Goal: Information Seeking & Learning: Check status

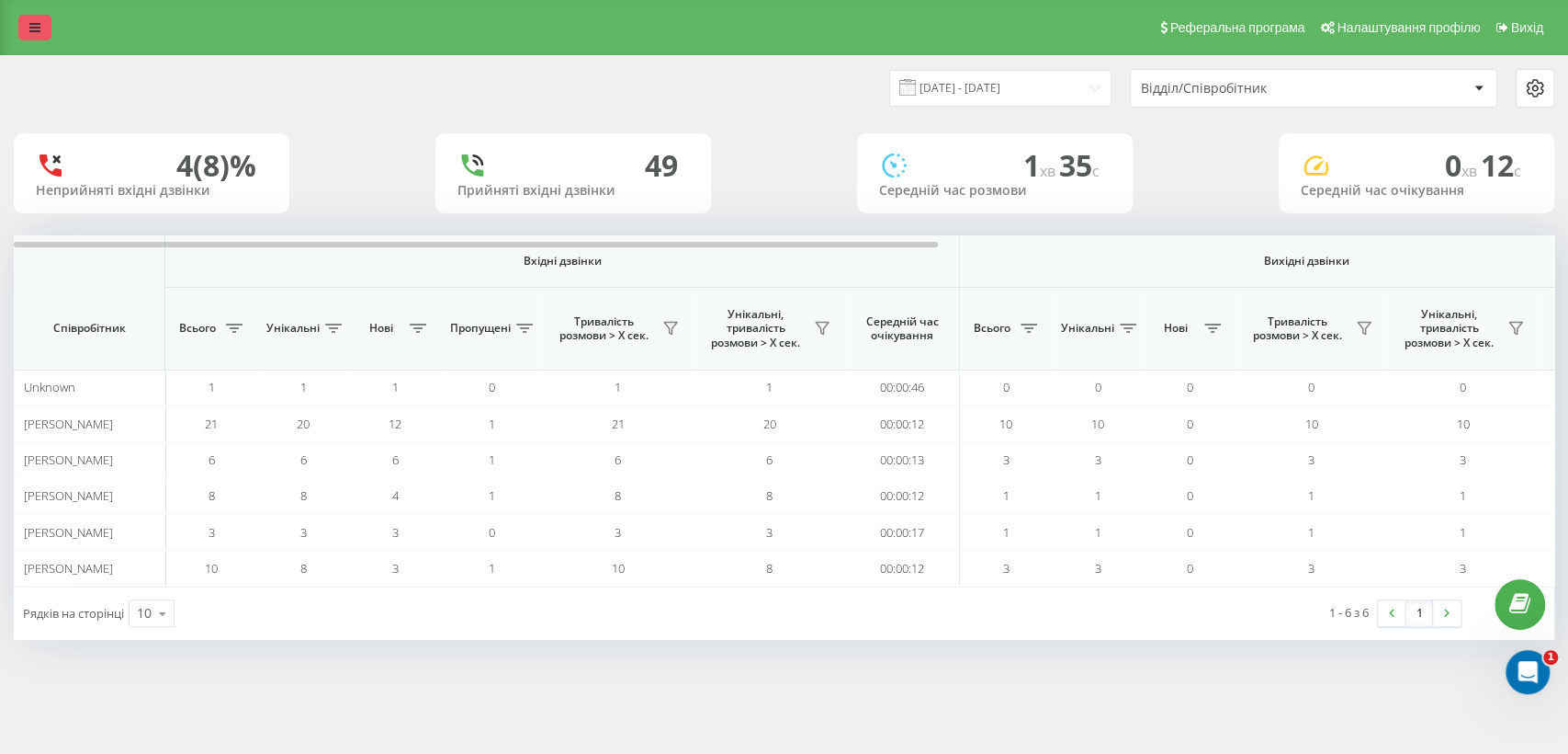
click at [33, 29] on icon at bounding box center [34, 27] width 11 height 13
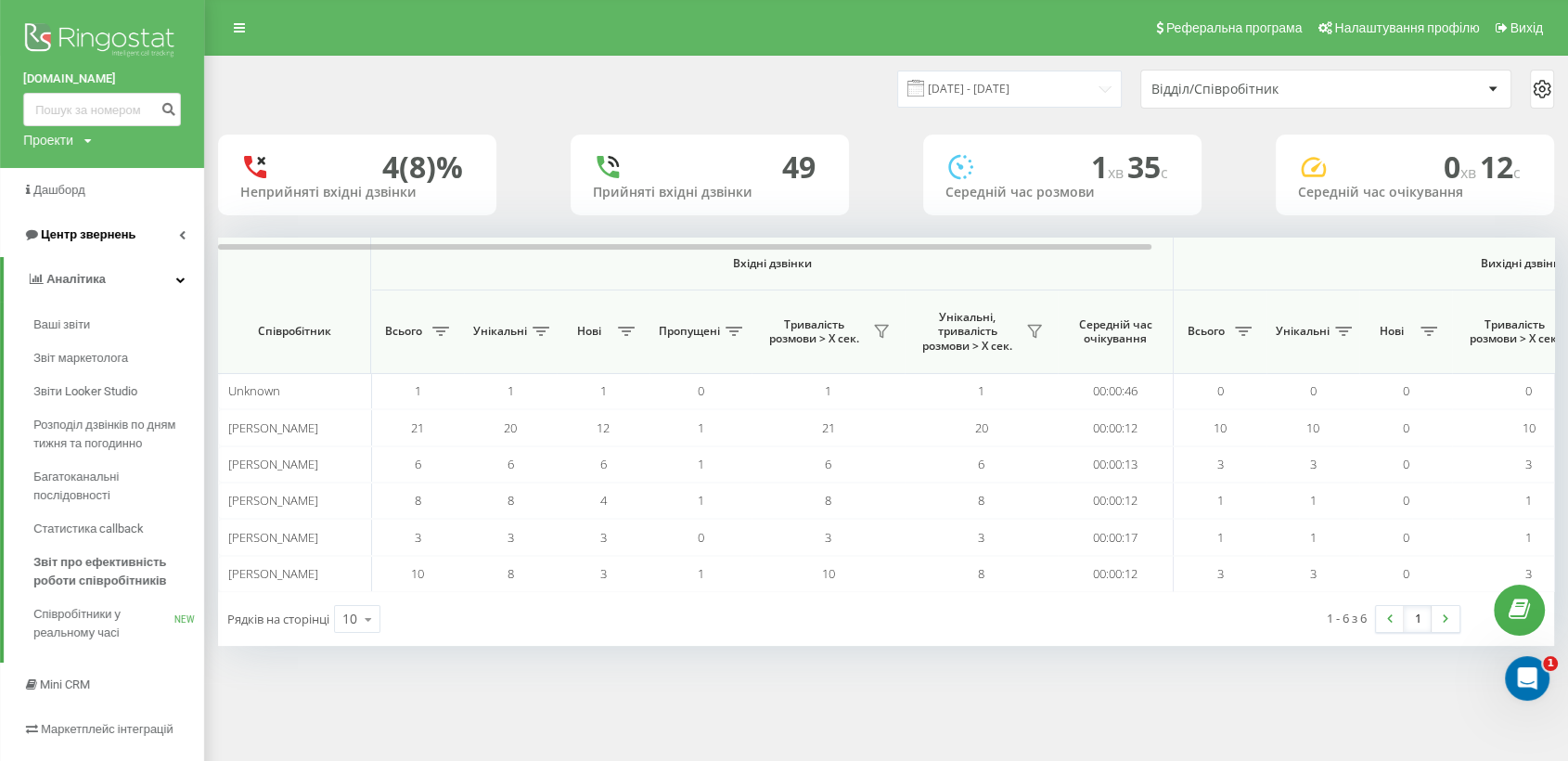
click at [122, 234] on span "Центр звернень" at bounding box center [88, 234] width 95 height 14
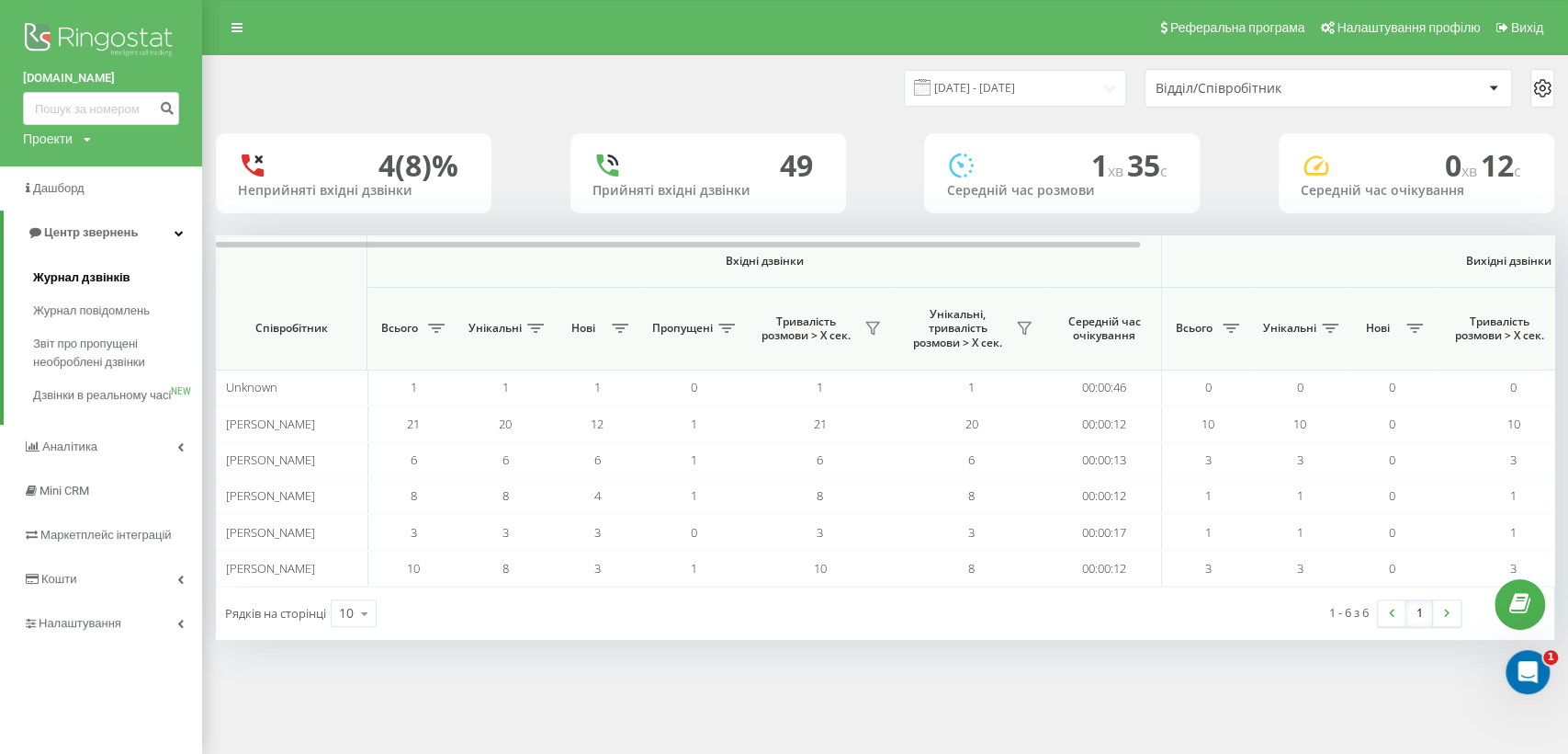
click at [121, 283] on span "Журнал дзвінків" at bounding box center [81, 277] width 98 height 18
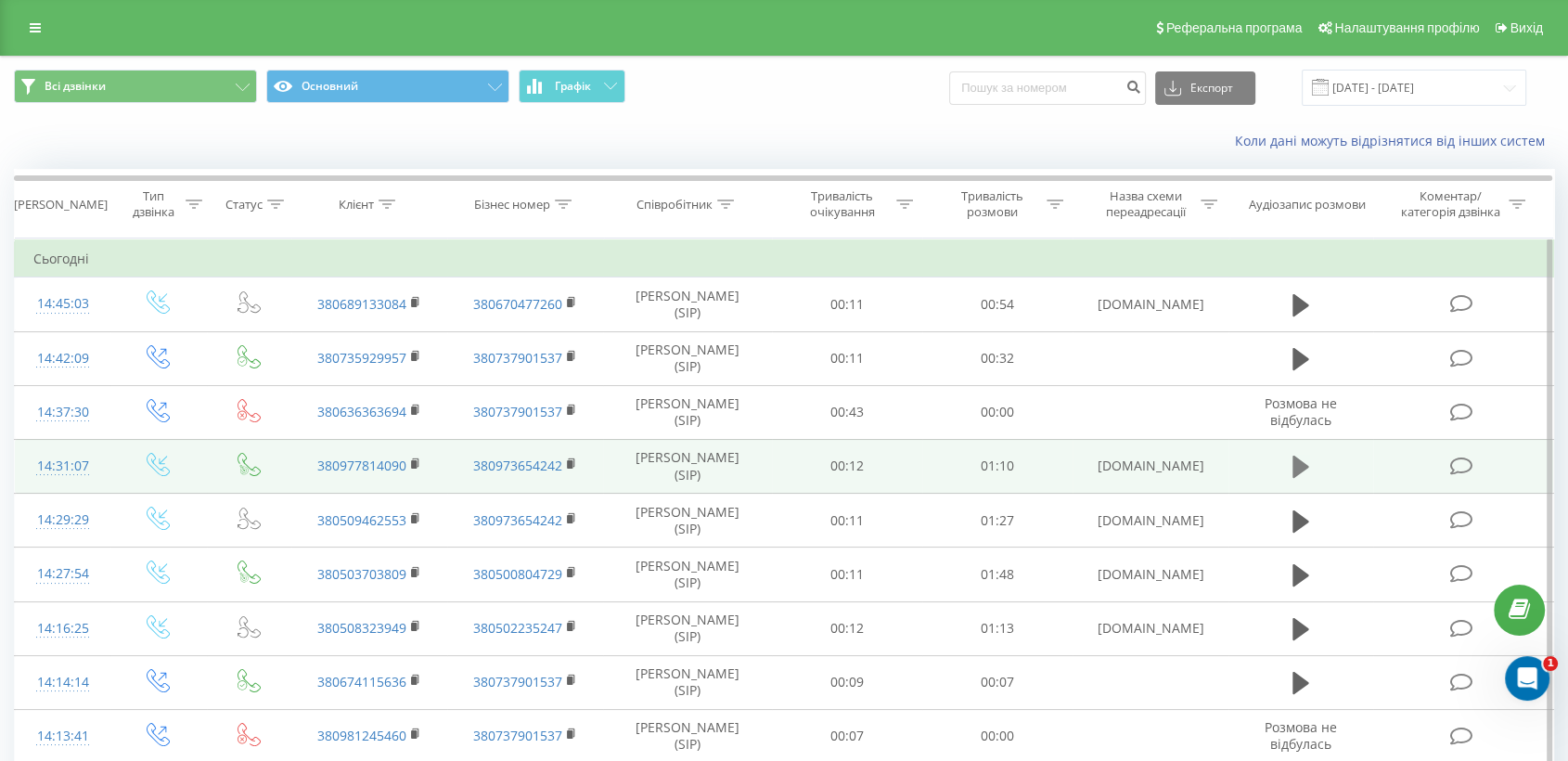
click at [1297, 459] on icon at bounding box center [1300, 466] width 17 height 22
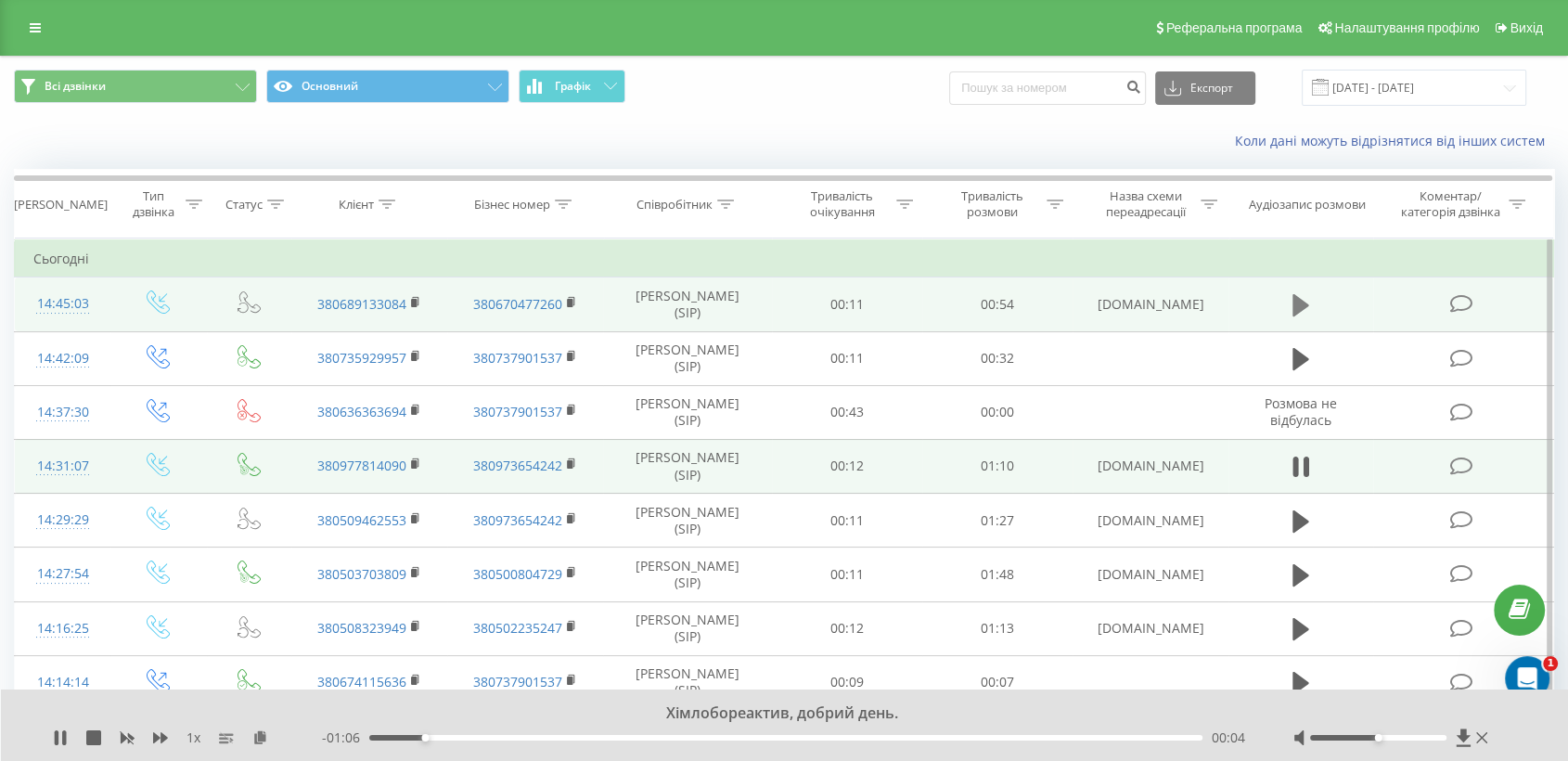
click at [1298, 308] on icon at bounding box center [1300, 305] width 17 height 22
click at [1300, 303] on icon at bounding box center [1300, 305] width 17 height 26
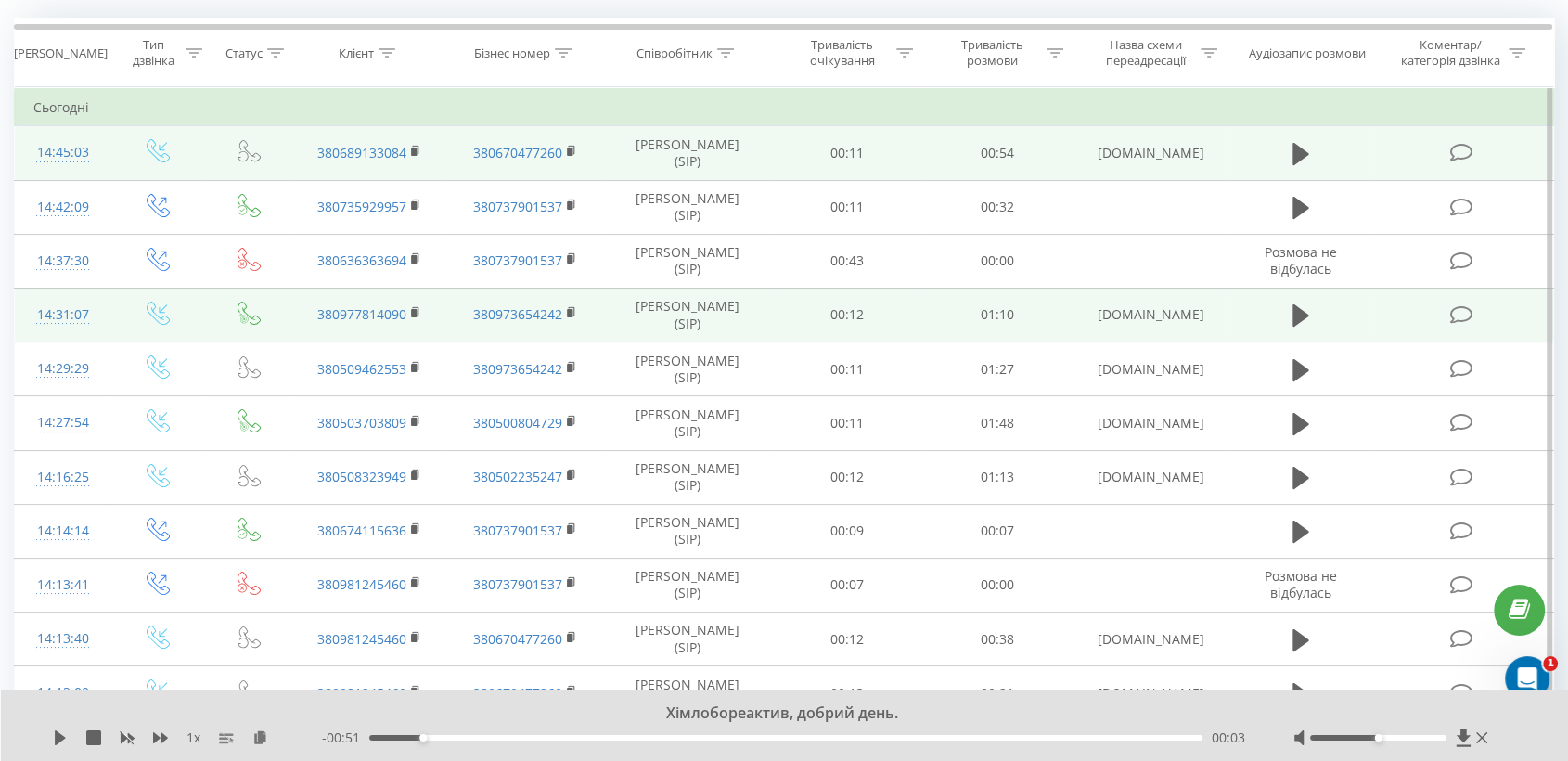
scroll to position [103, 0]
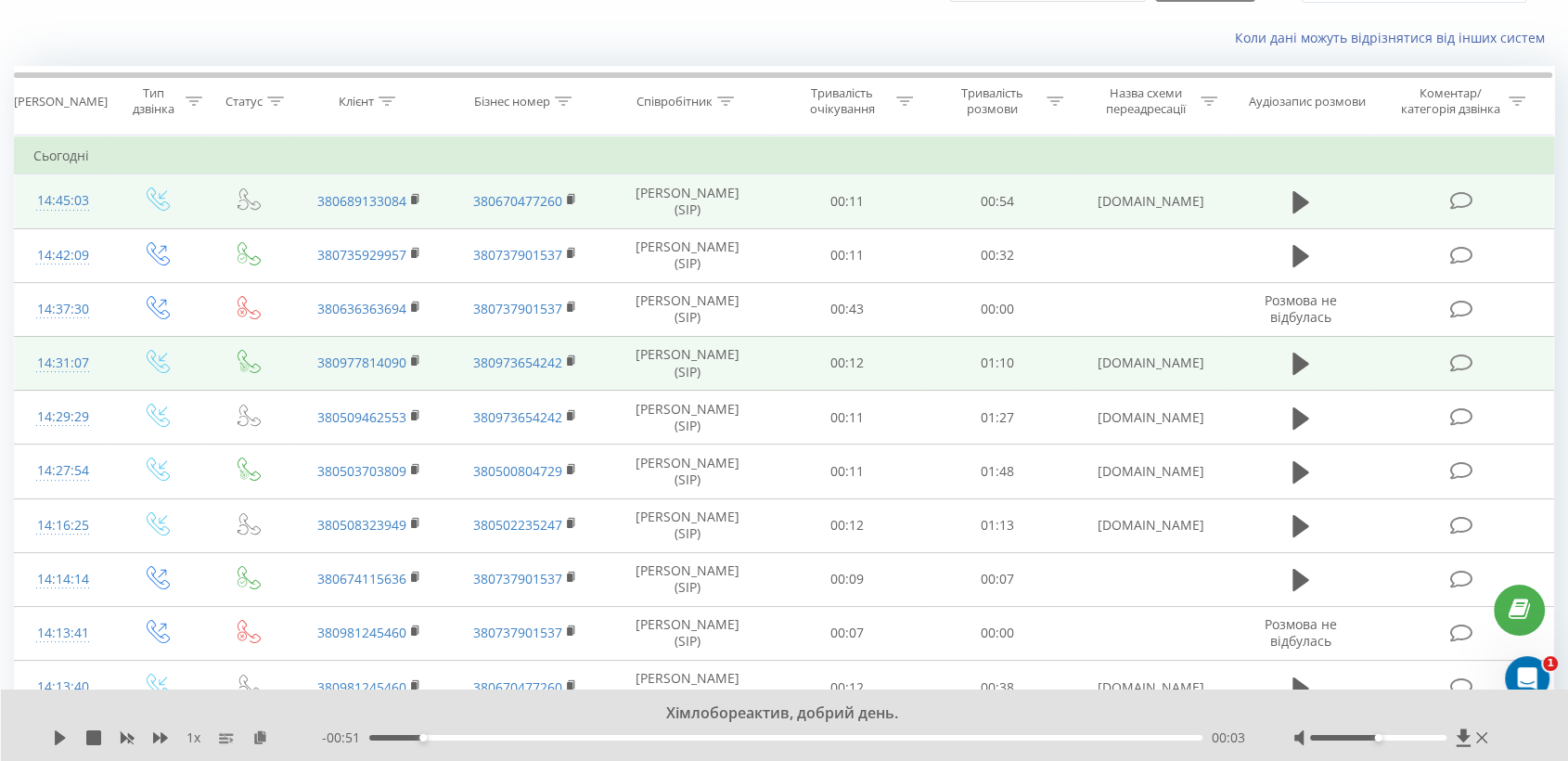
click at [1555, 45] on div "Коли дані можуть відрізнятися вiд інших систем" at bounding box center [1078, 37] width 979 height 19
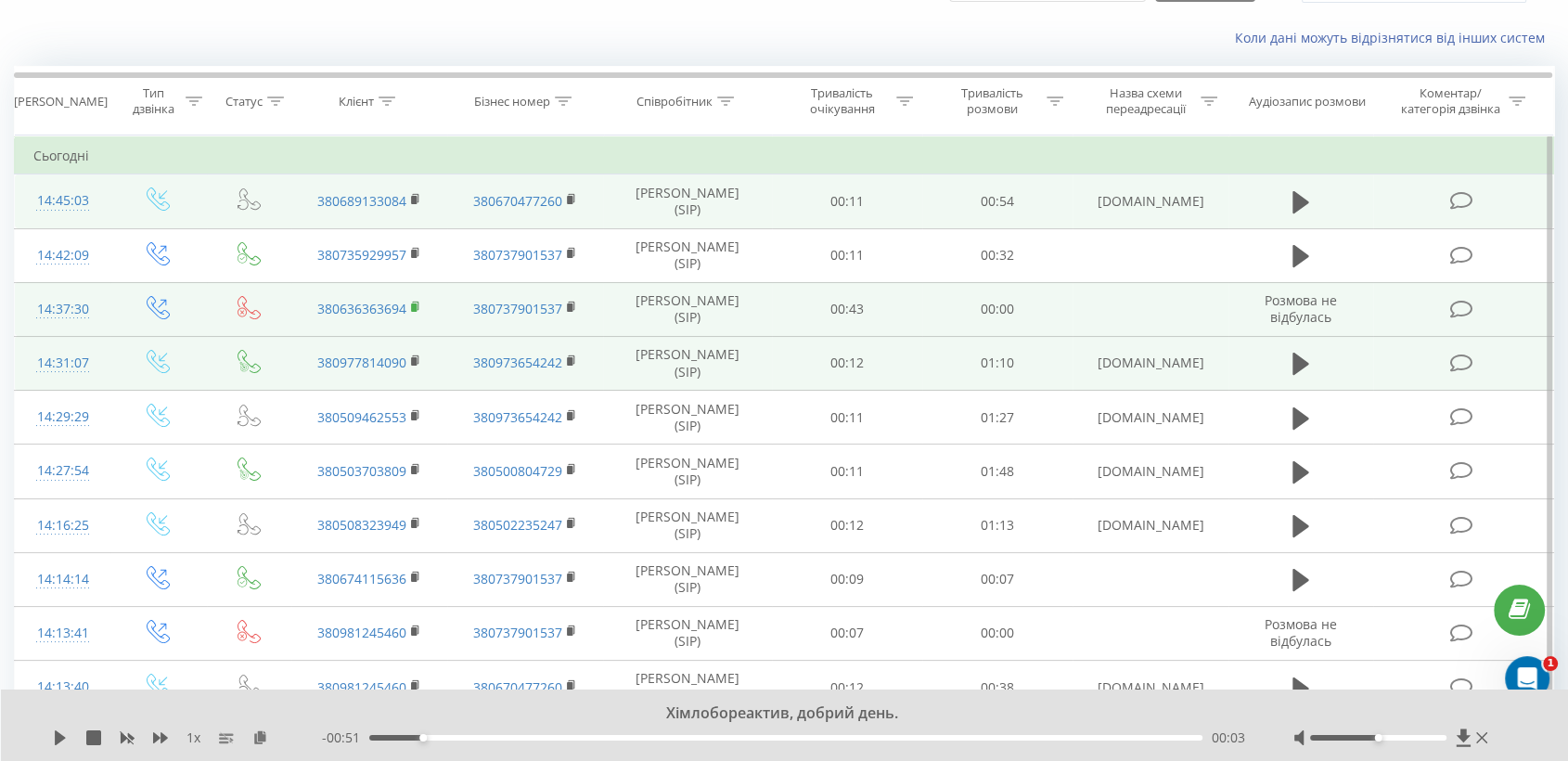
click at [416, 306] on icon at bounding box center [416, 307] width 10 height 13
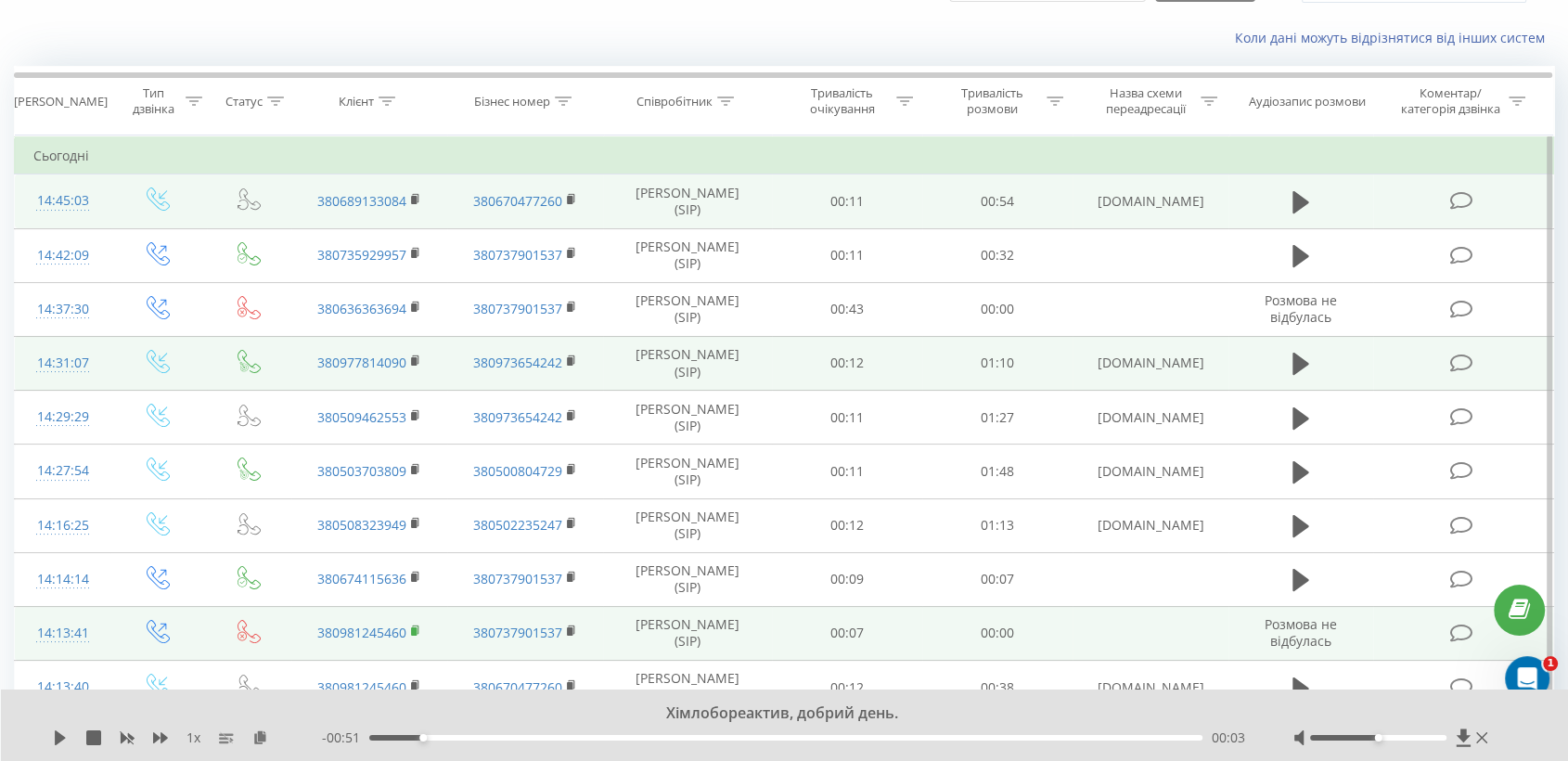
click at [413, 633] on rect at bounding box center [414, 631] width 6 height 9
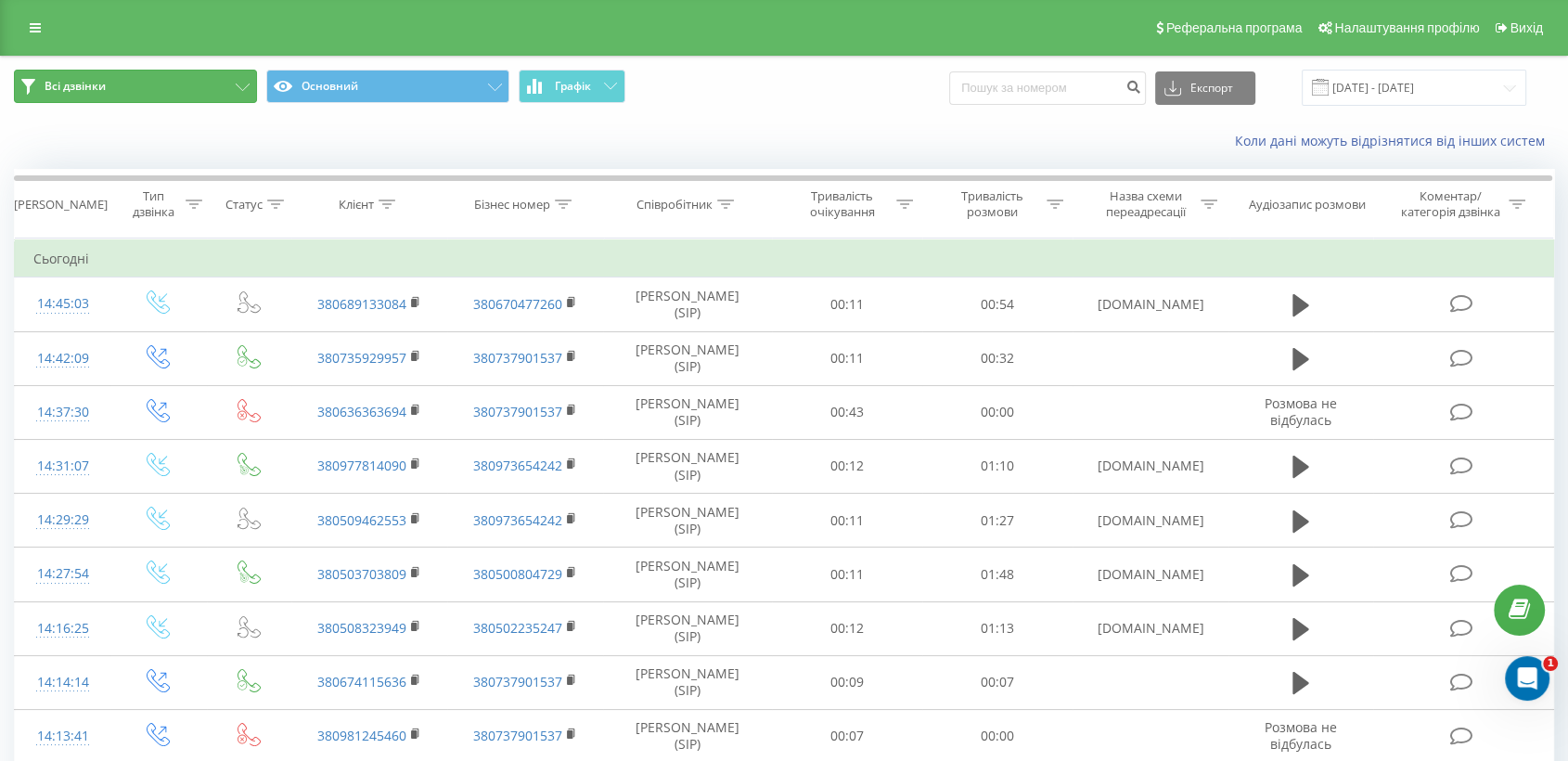
click at [197, 87] on button "Всі дзвінки" at bounding box center [135, 86] width 243 height 33
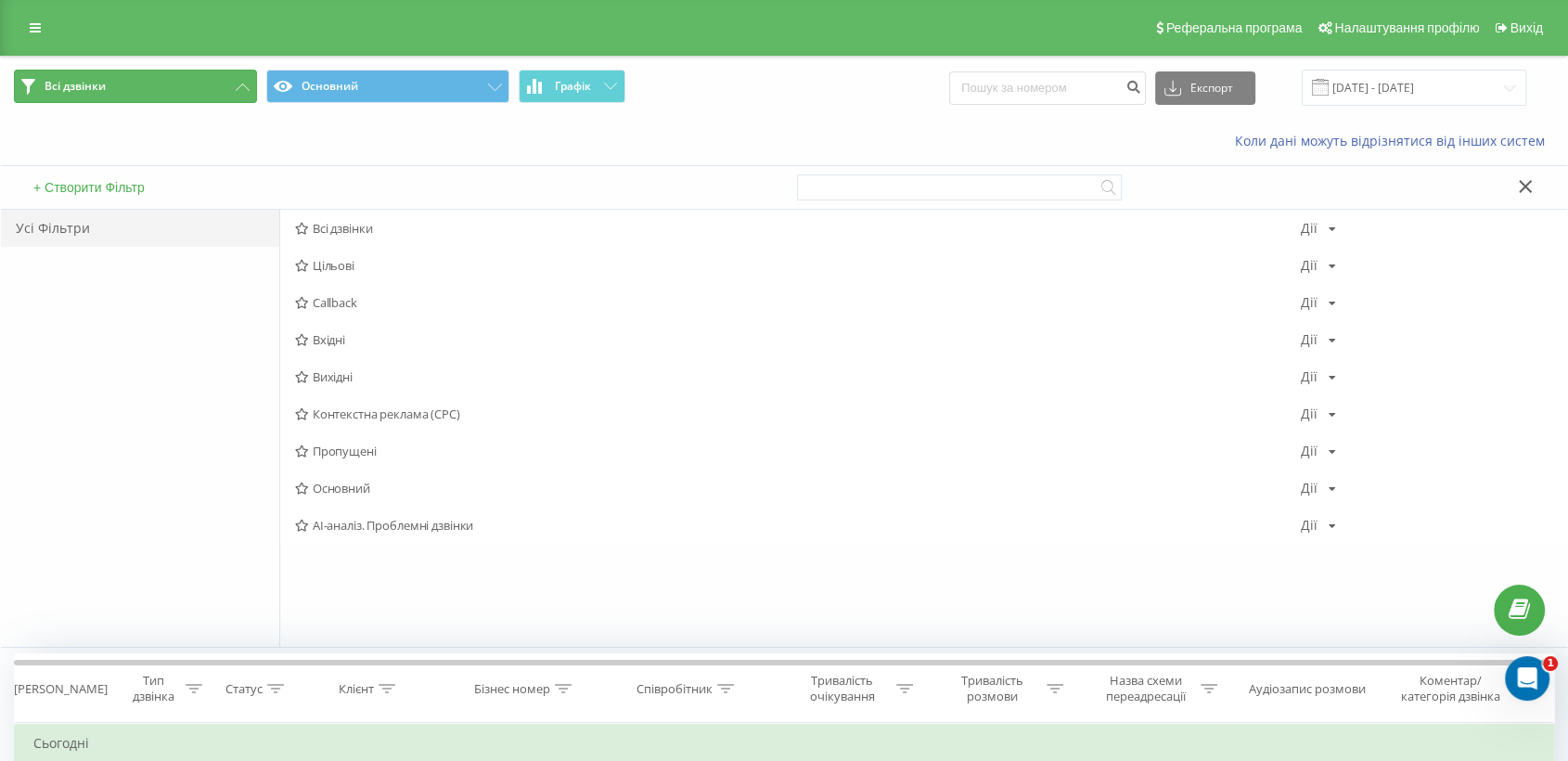
click at [197, 87] on button "Всі дзвінки" at bounding box center [135, 86] width 243 height 33
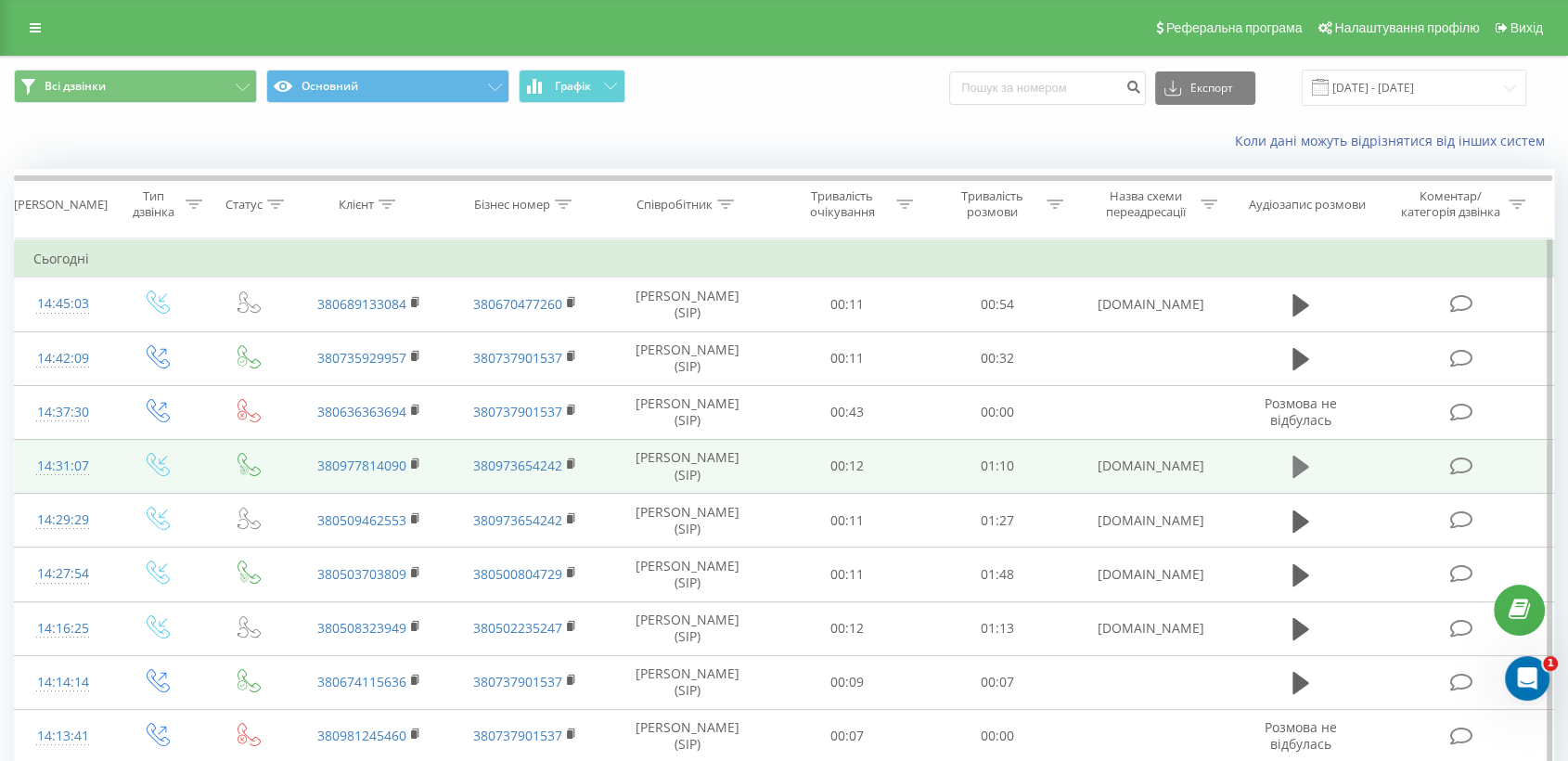
click at [1291, 478] on button at bounding box center [1300, 466] width 27 height 27
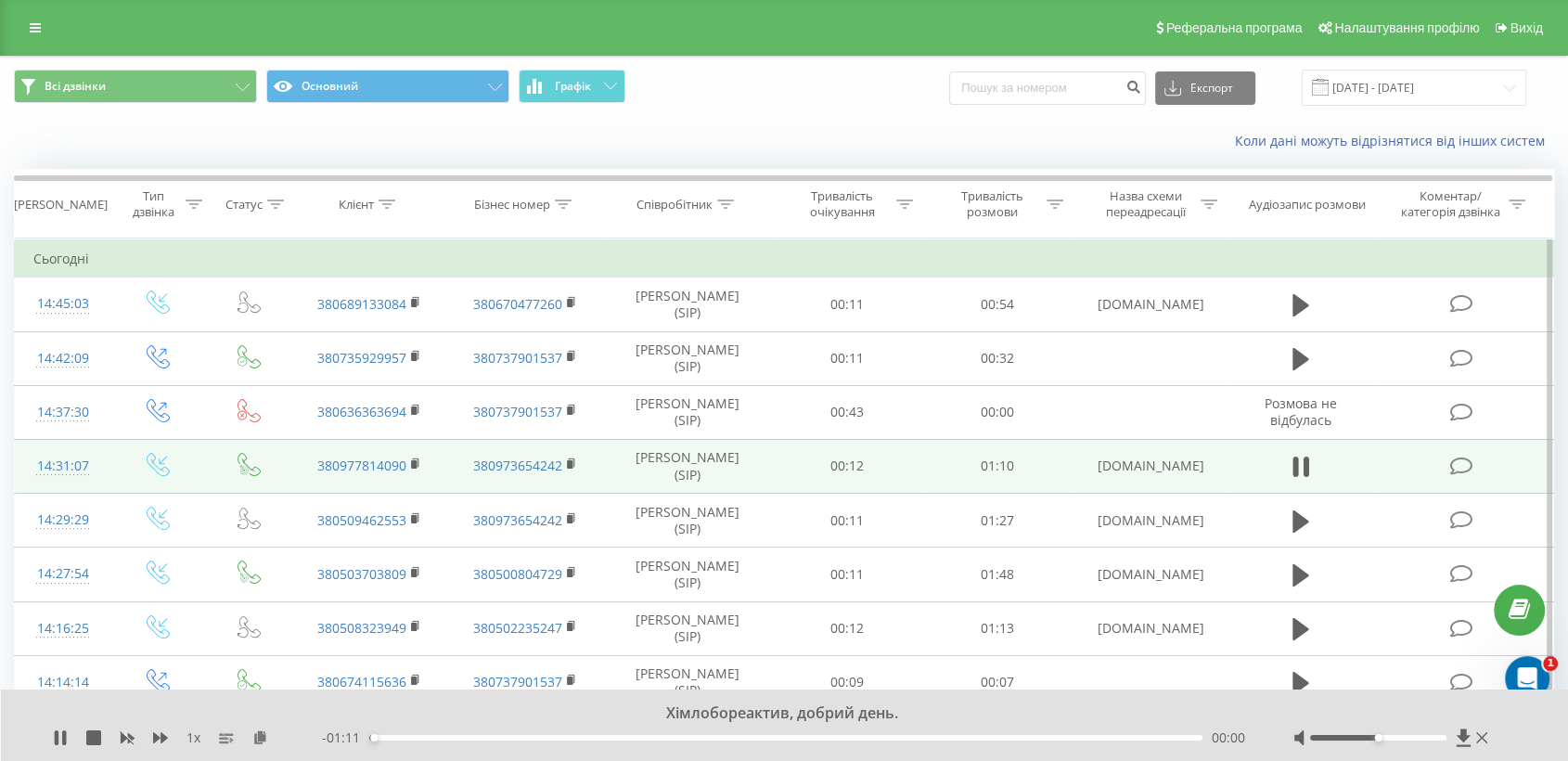
click at [1291, 478] on button at bounding box center [1300, 466] width 27 height 27
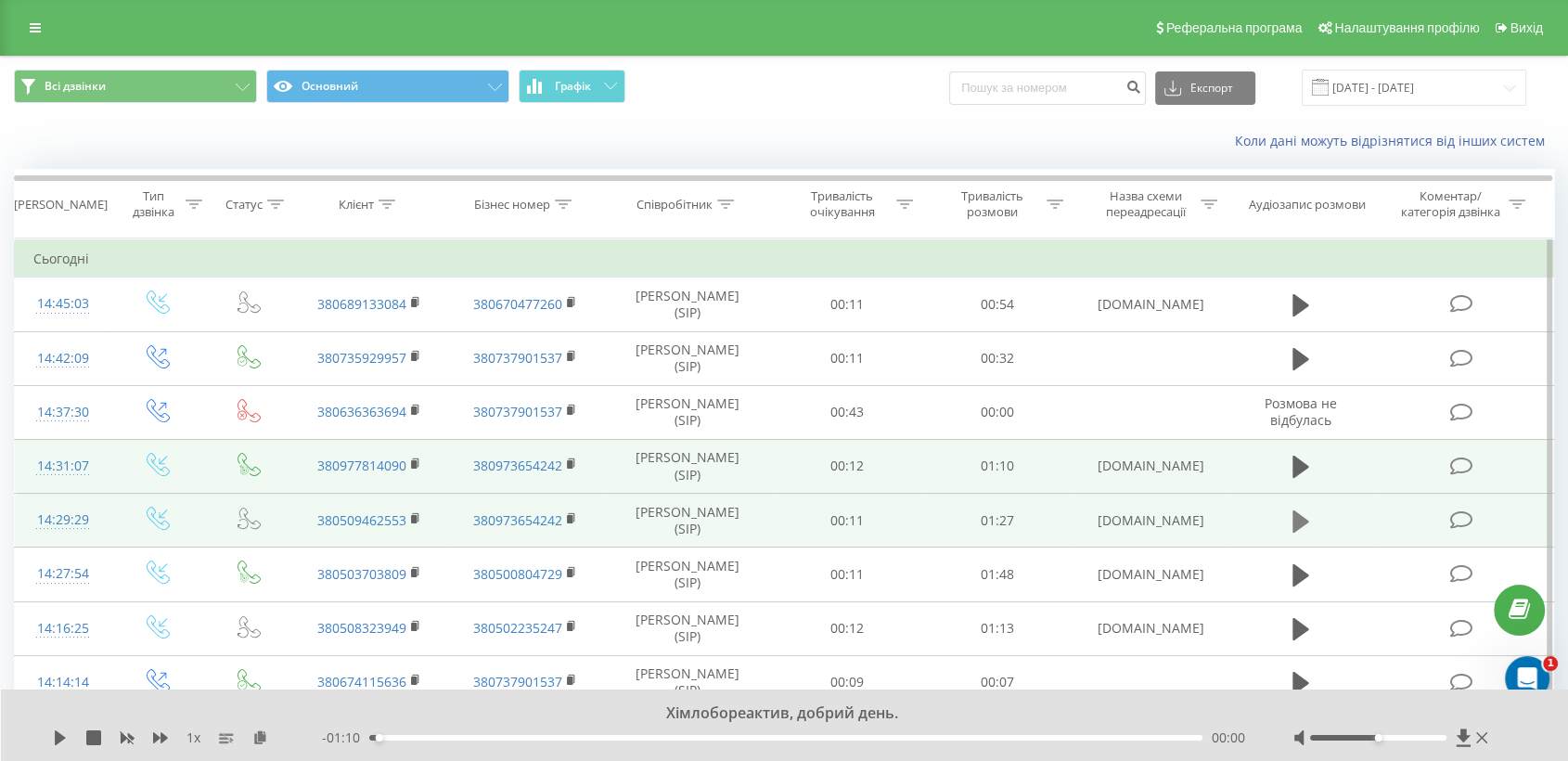
click at [1294, 522] on icon at bounding box center [1300, 520] width 17 height 22
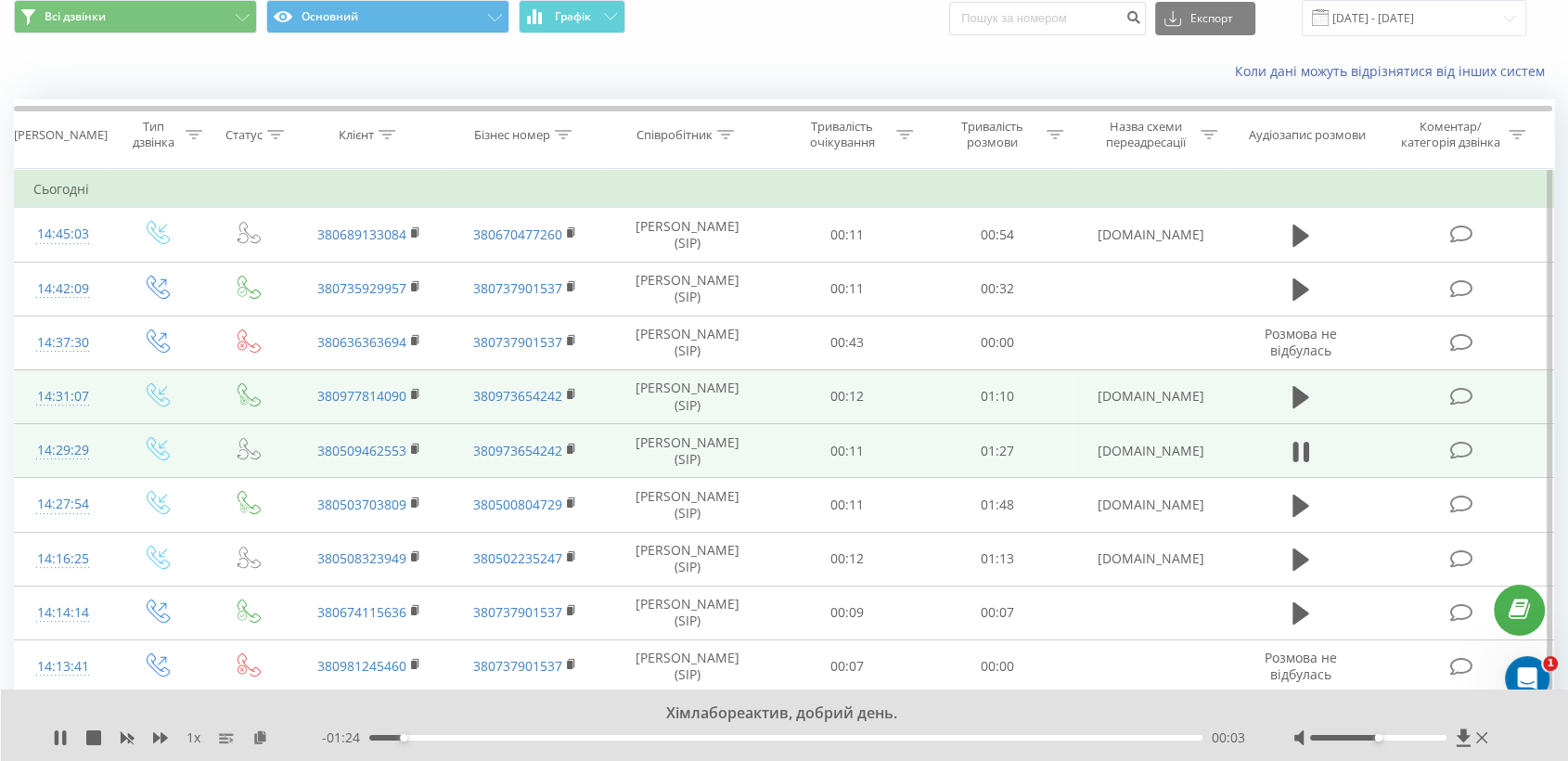
scroll to position [103, 0]
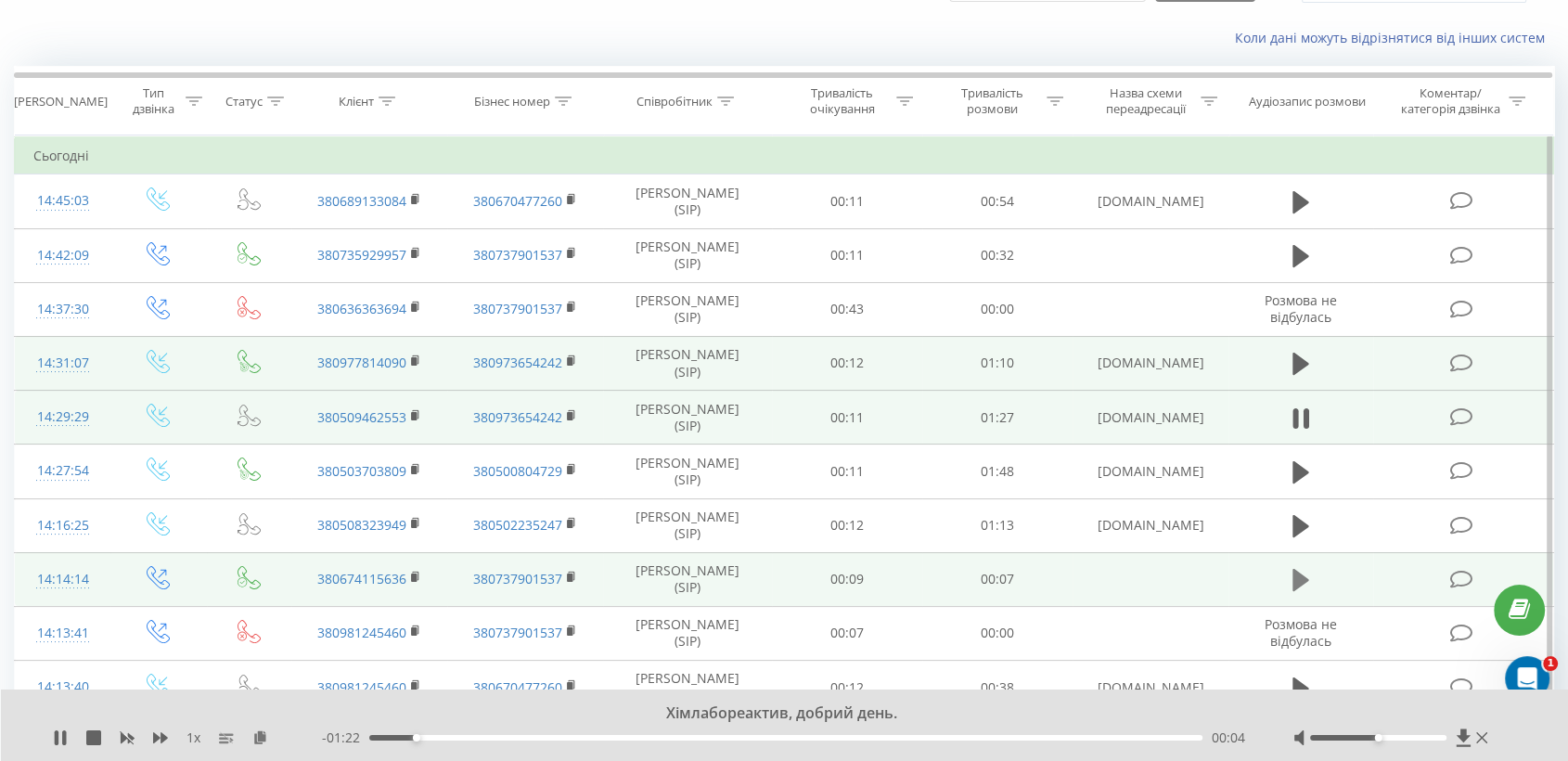
click at [1291, 587] on button at bounding box center [1300, 579] width 27 height 27
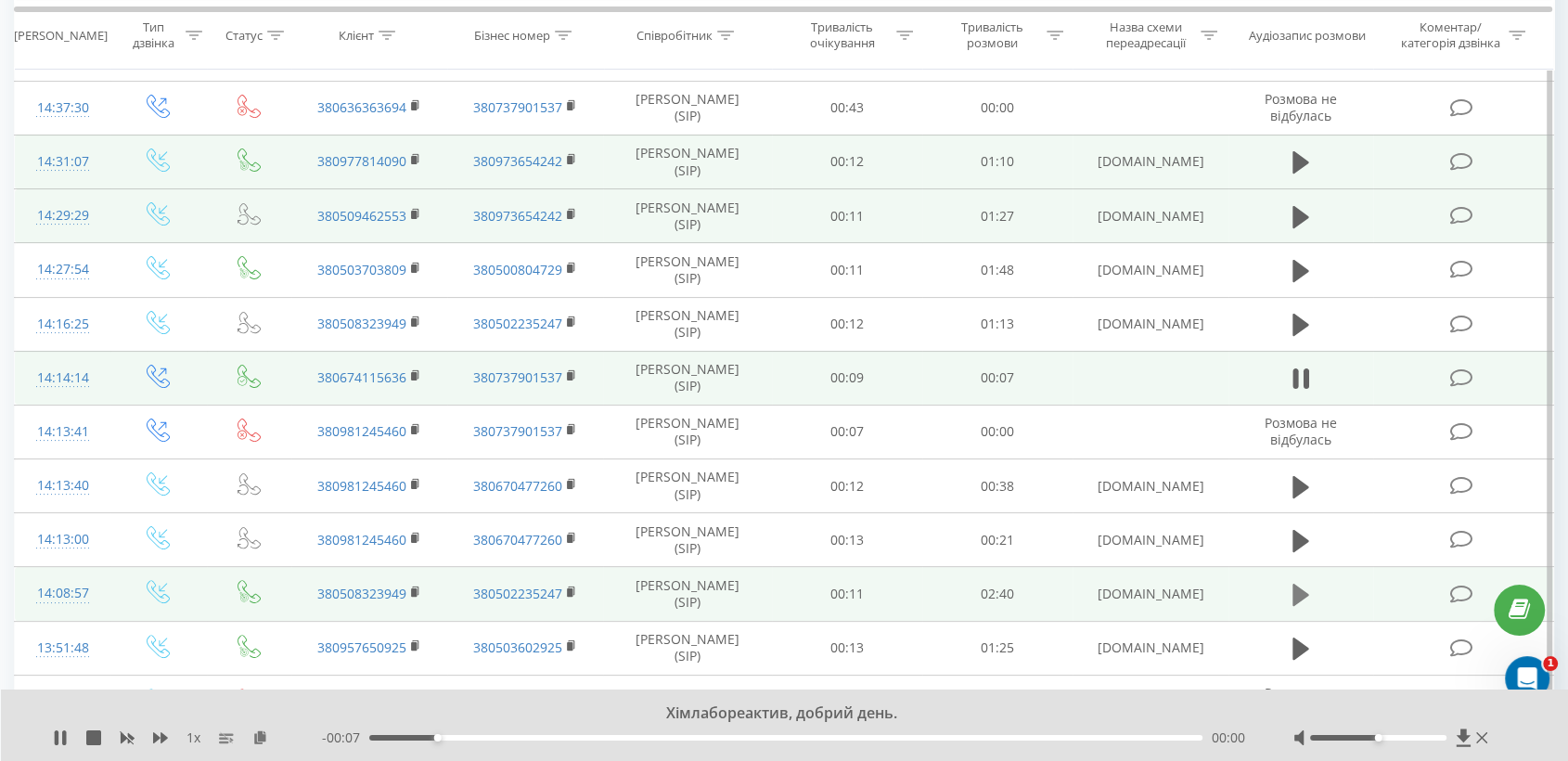
scroll to position [309, 0]
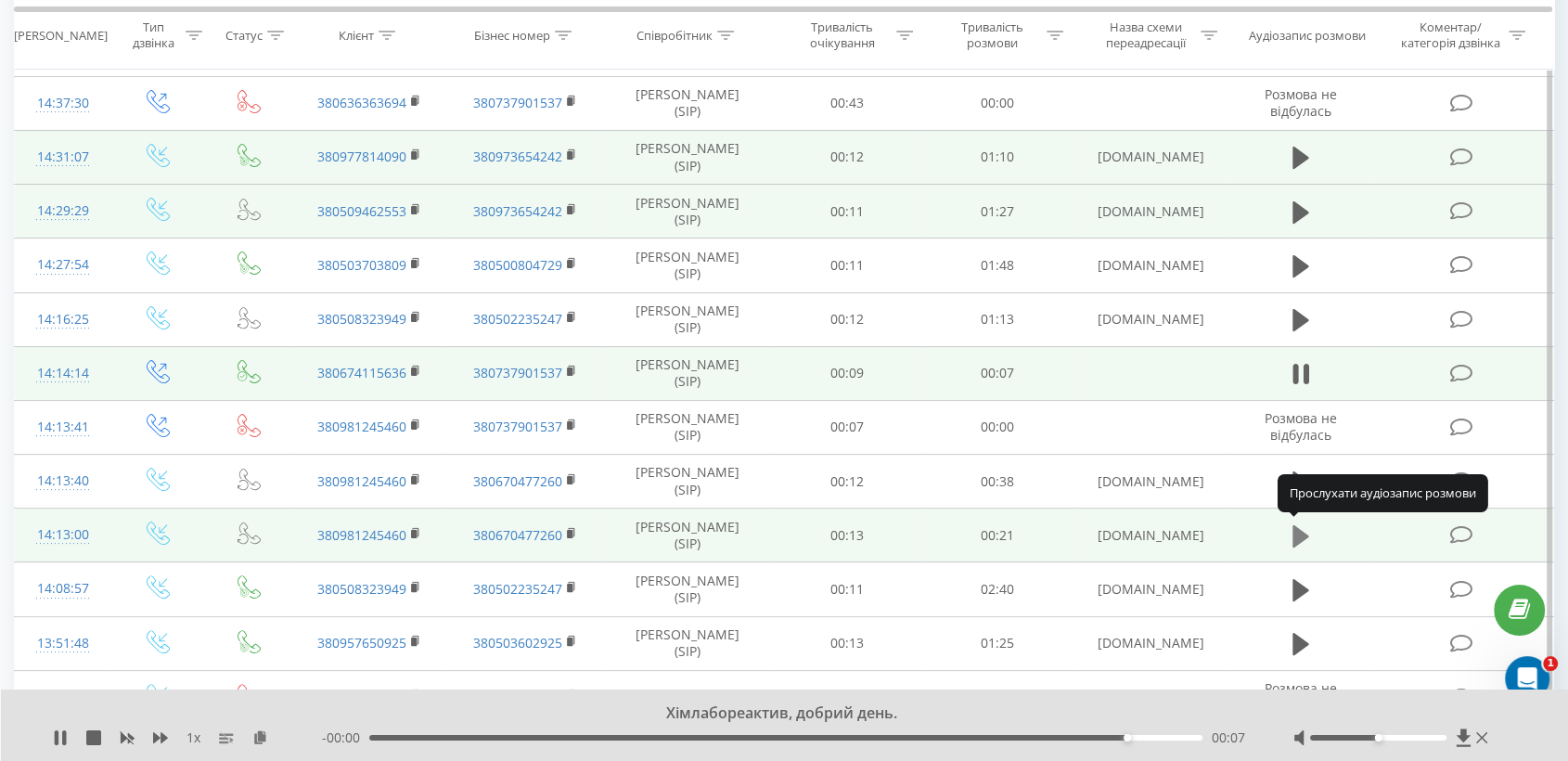
click at [1293, 536] on icon at bounding box center [1300, 535] width 17 height 22
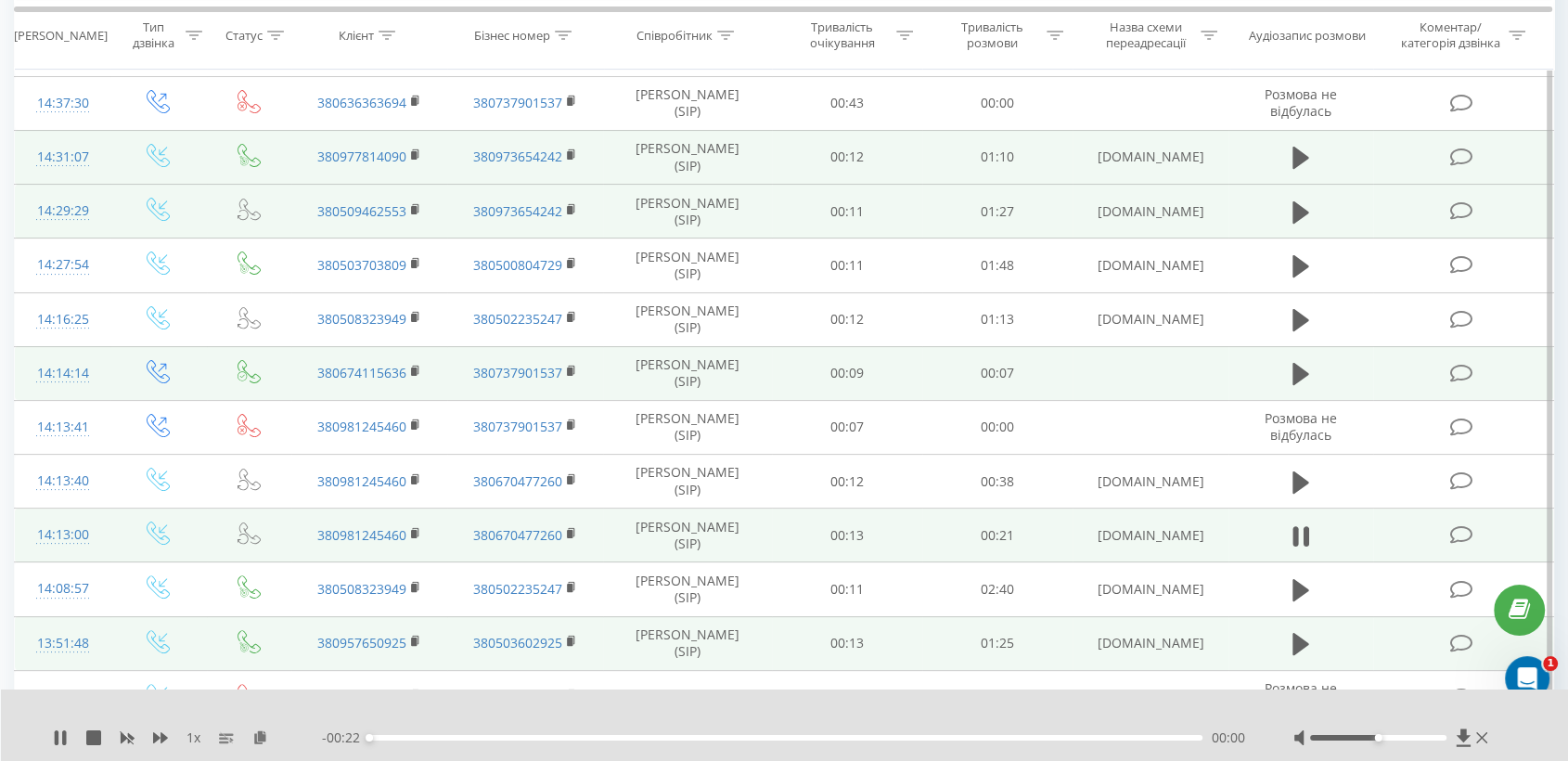
scroll to position [412, 0]
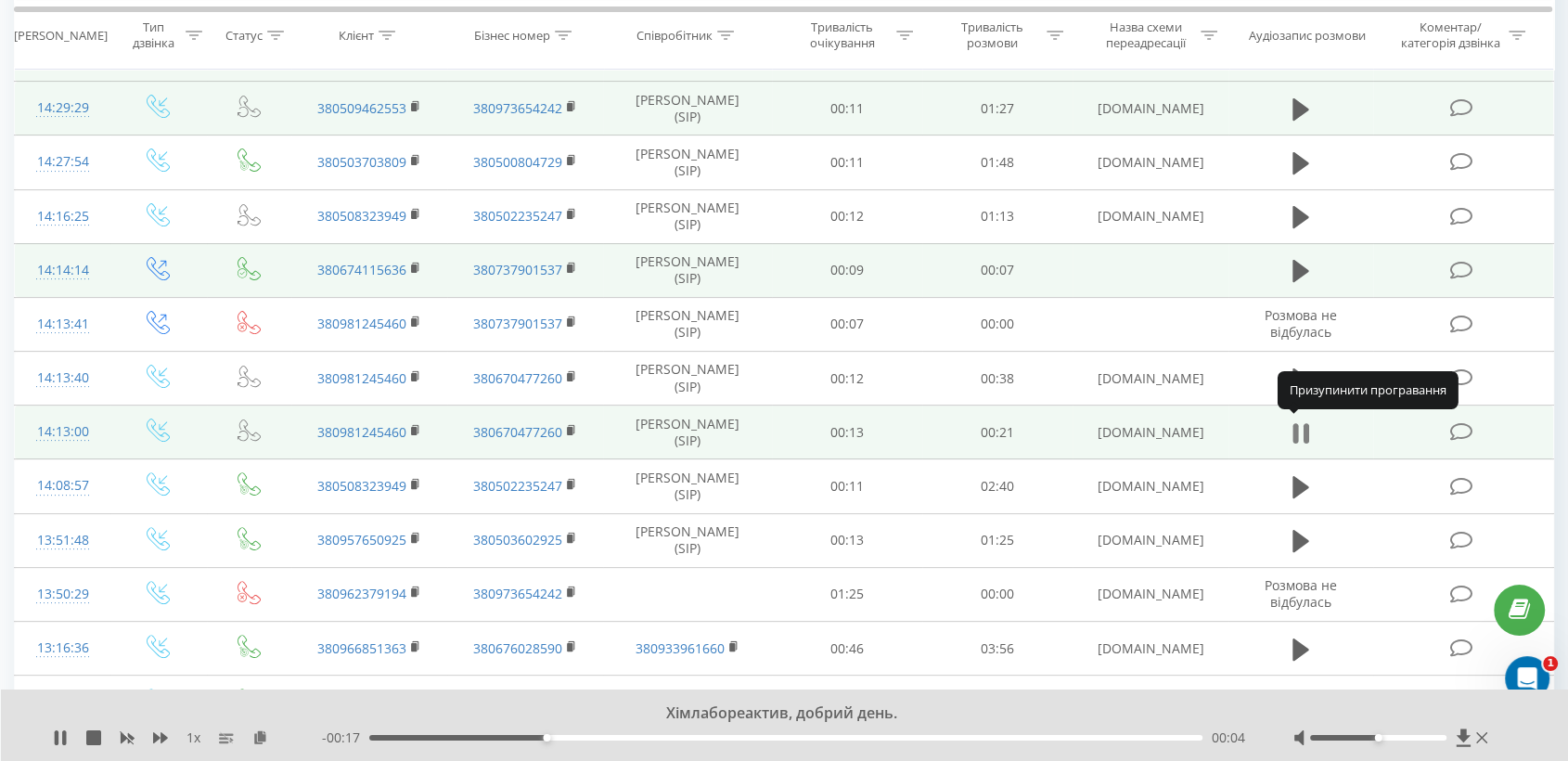
click at [1293, 430] on icon at bounding box center [1300, 433] width 17 height 26
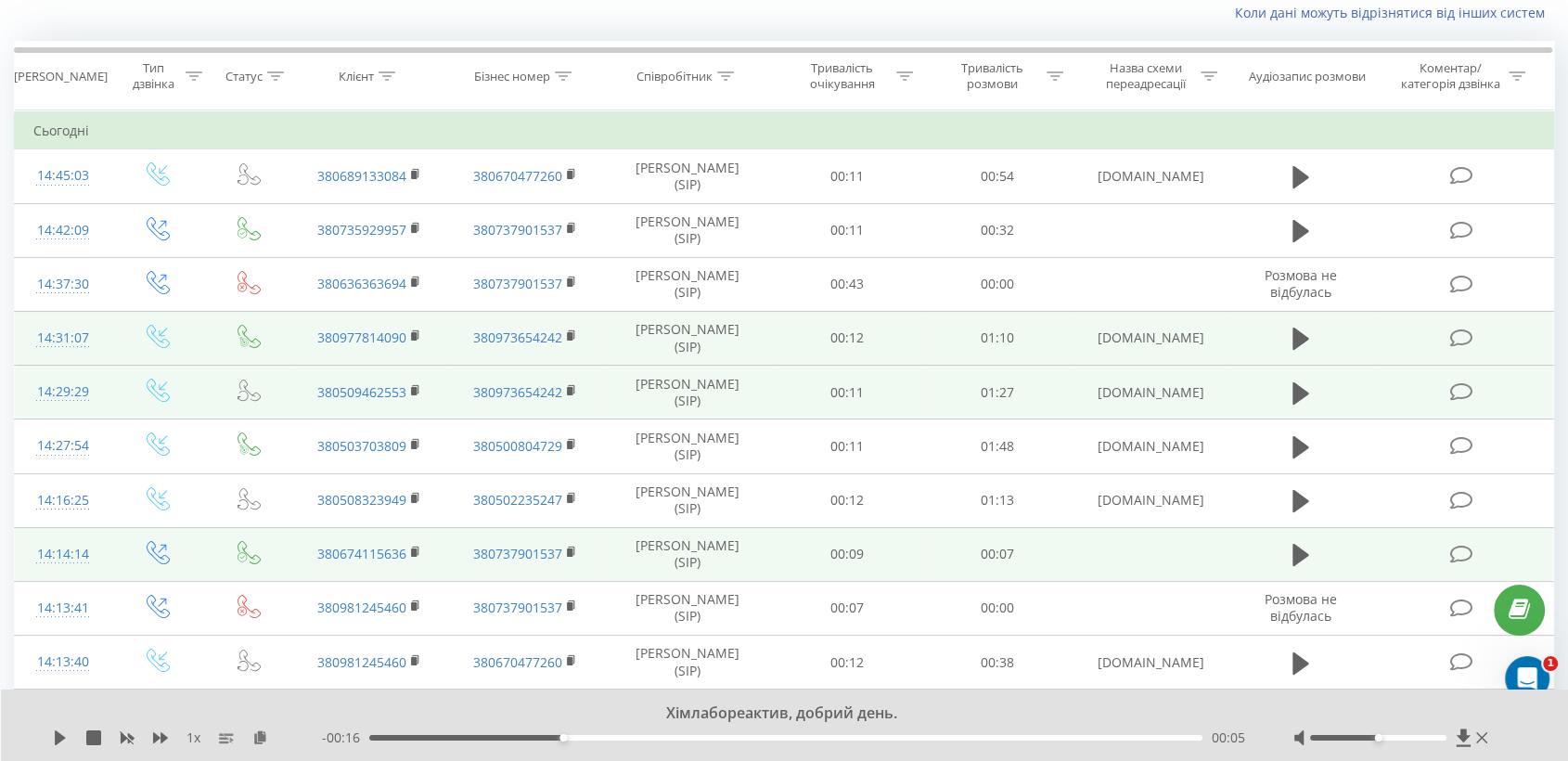
scroll to position [0, 0]
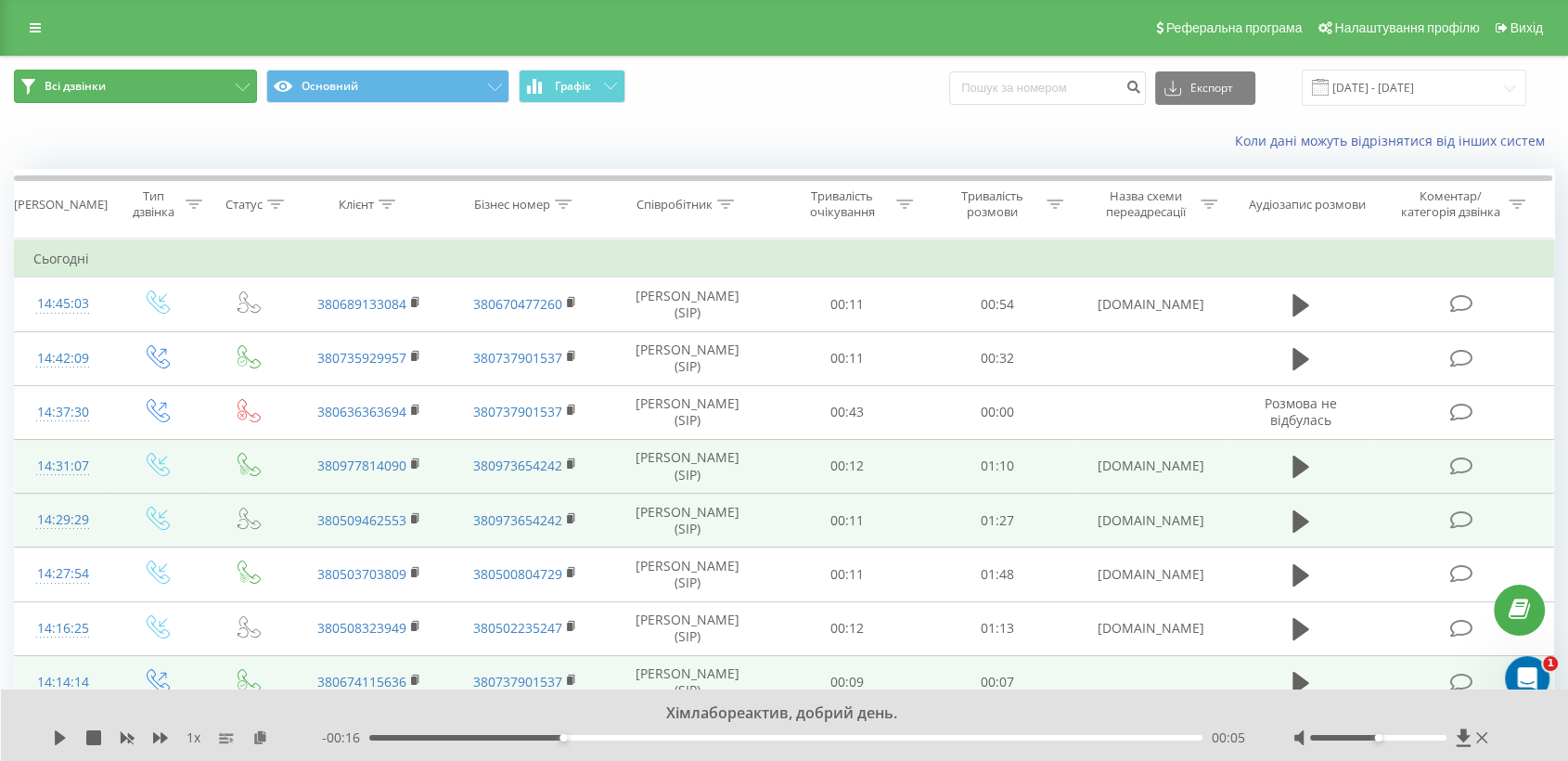
click at [188, 99] on button "Всі дзвінки" at bounding box center [135, 86] width 243 height 33
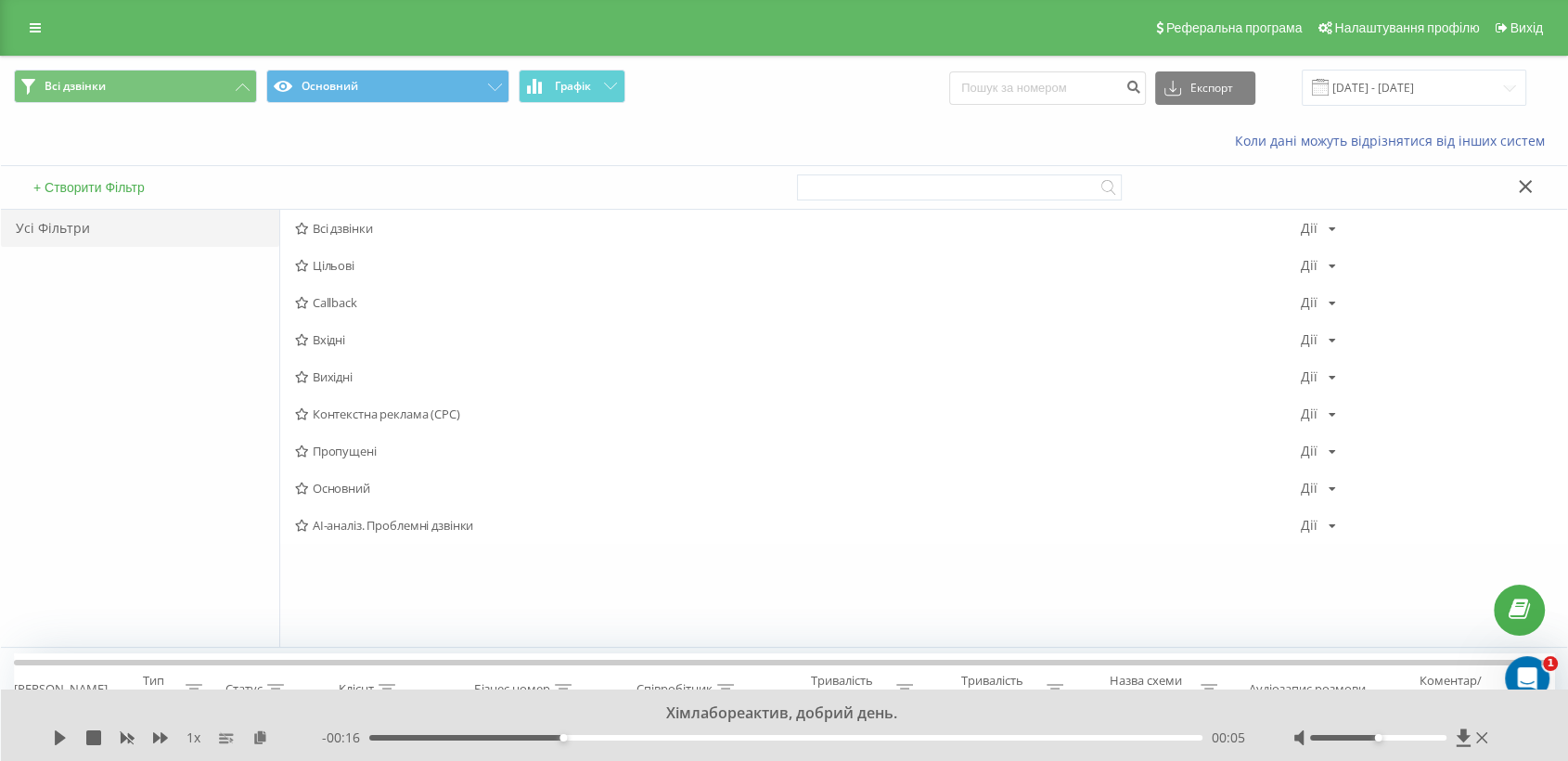
click at [651, 113] on div "Всі дзвінки Основний Графік Експорт .csv .xls .xlsx 19.07.2025 - 19.08.2025" at bounding box center [784, 88] width 1566 height 63
click at [22, 22] on link at bounding box center [35, 27] width 33 height 26
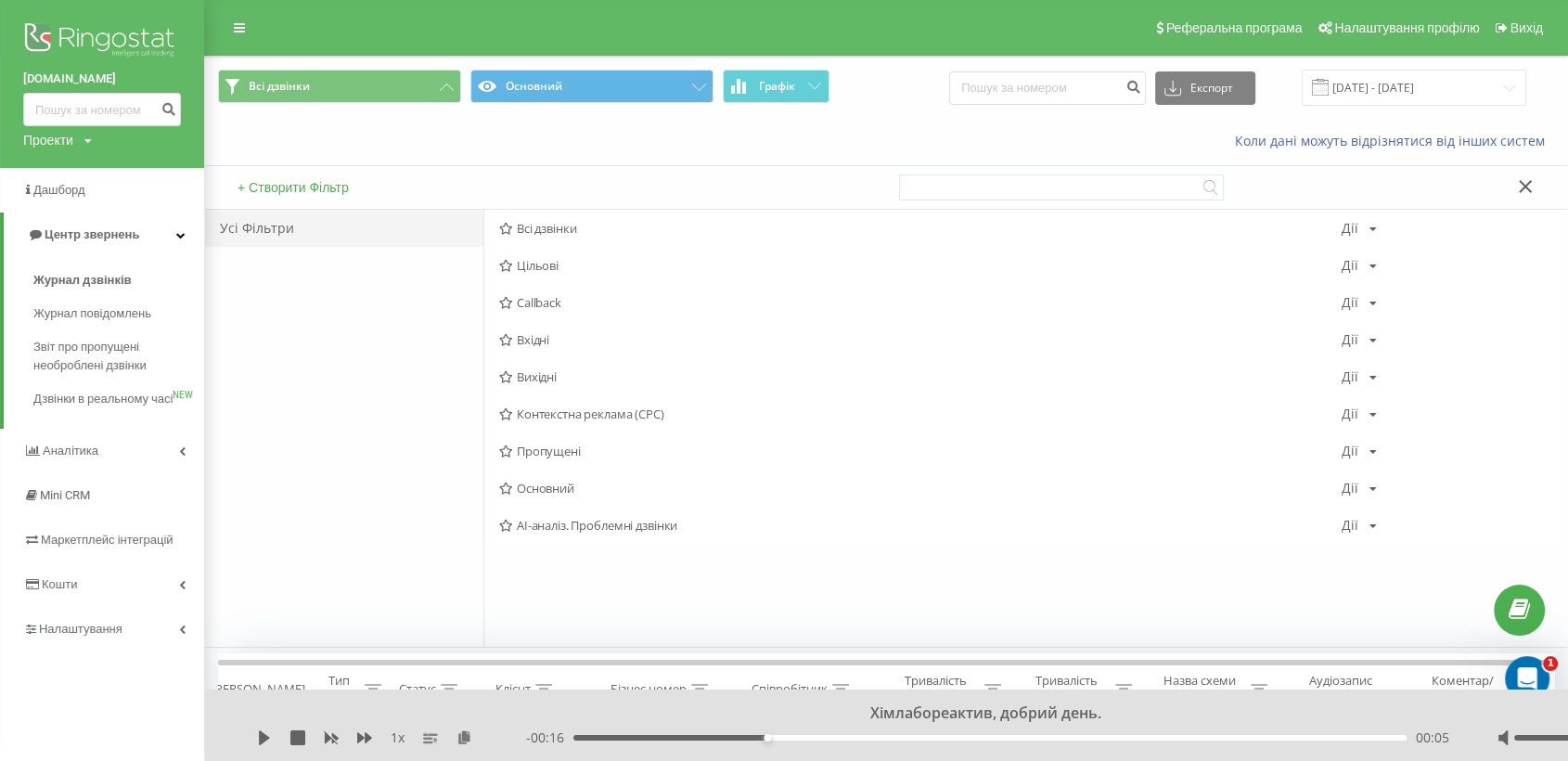
click at [914, 101] on div "Всі дзвінки Основний Графік Експорт .csv .xls .xlsx 19.07.2025 - 19.08.2025" at bounding box center [885, 87] width 1335 height 36
click at [1532, 189] on icon at bounding box center [1525, 186] width 14 height 13
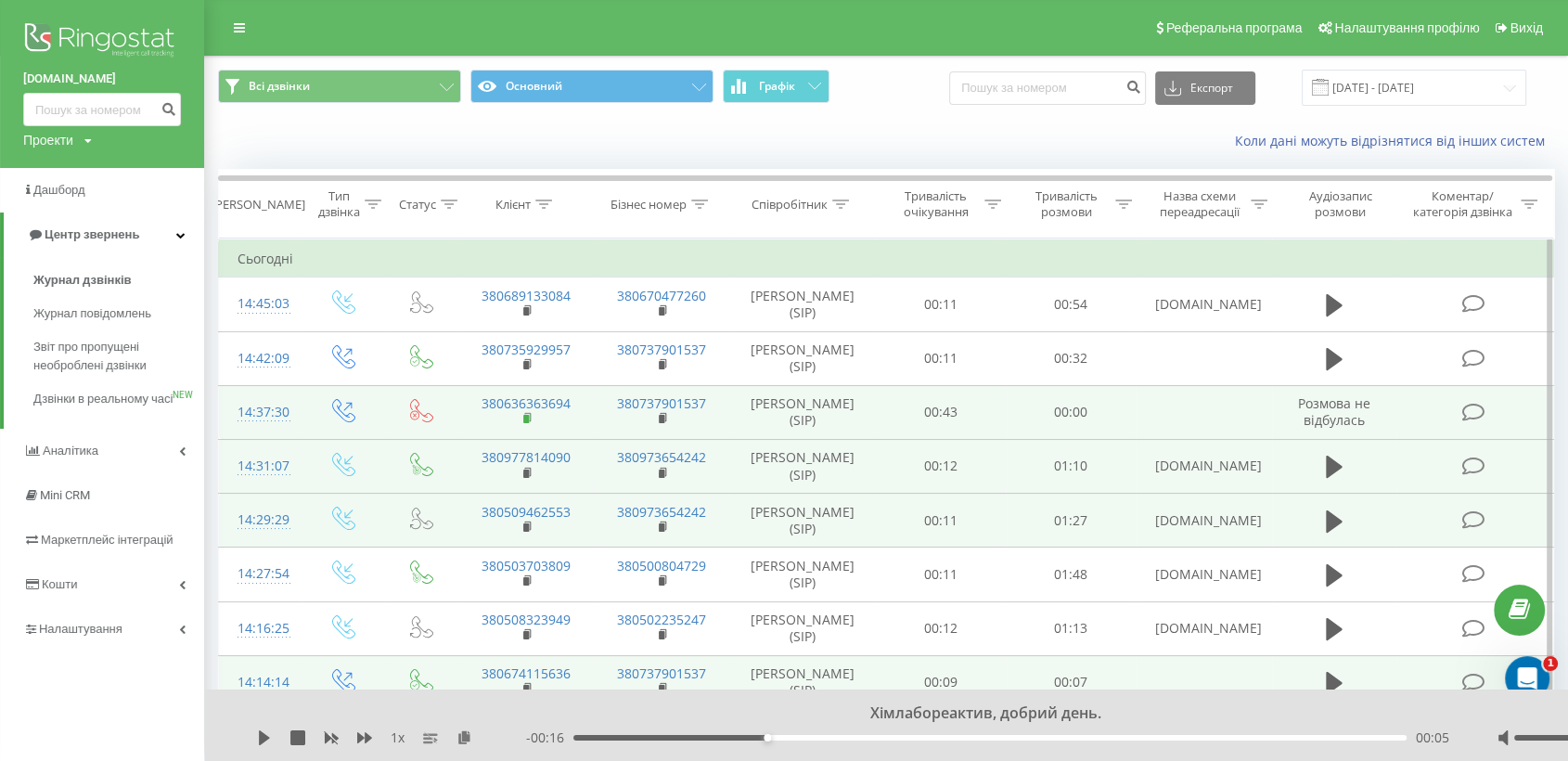
click at [527, 423] on rect at bounding box center [527, 418] width 6 height 9
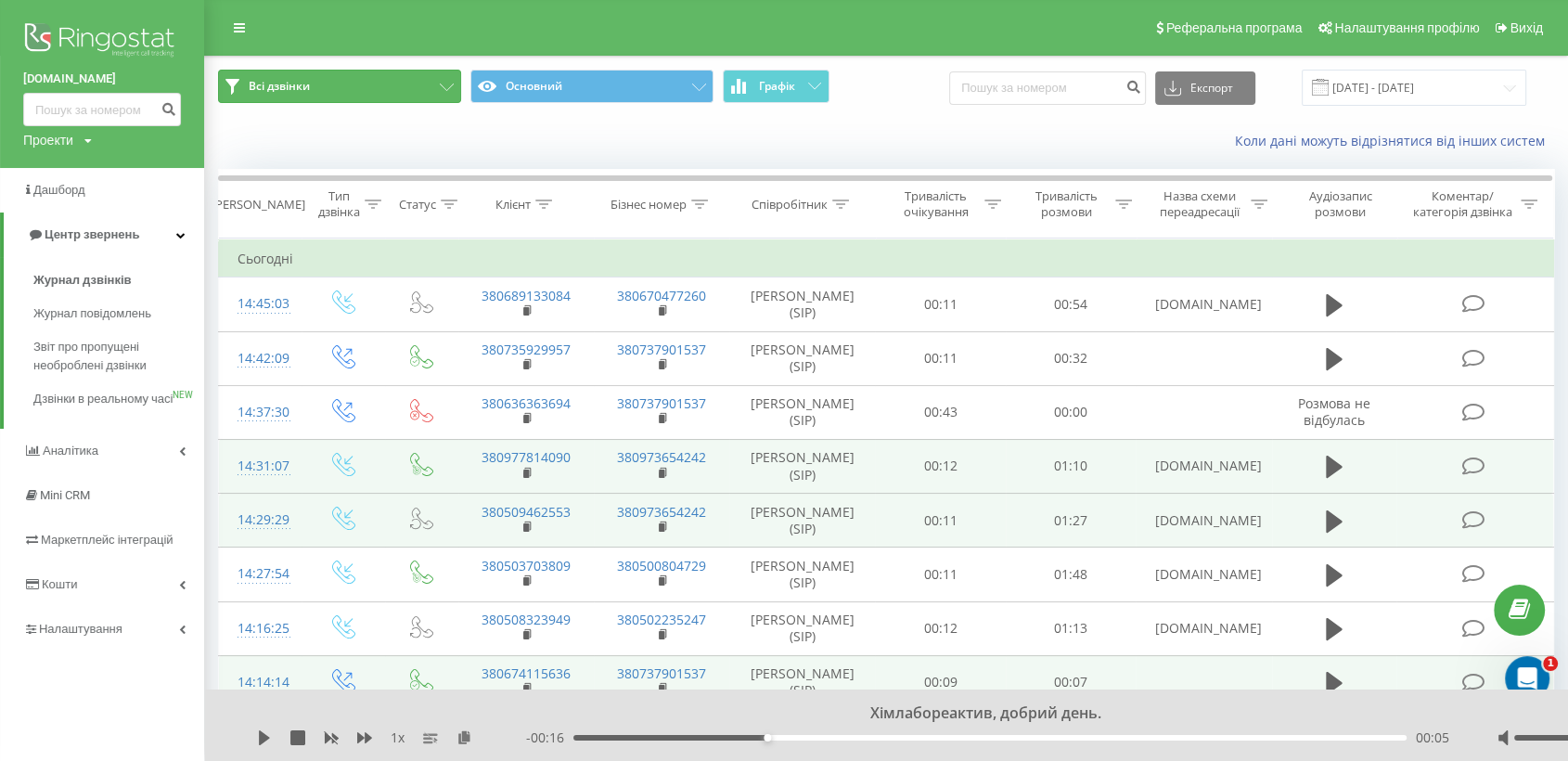
click at [433, 78] on button "Всі дзвінки" at bounding box center [339, 86] width 243 height 33
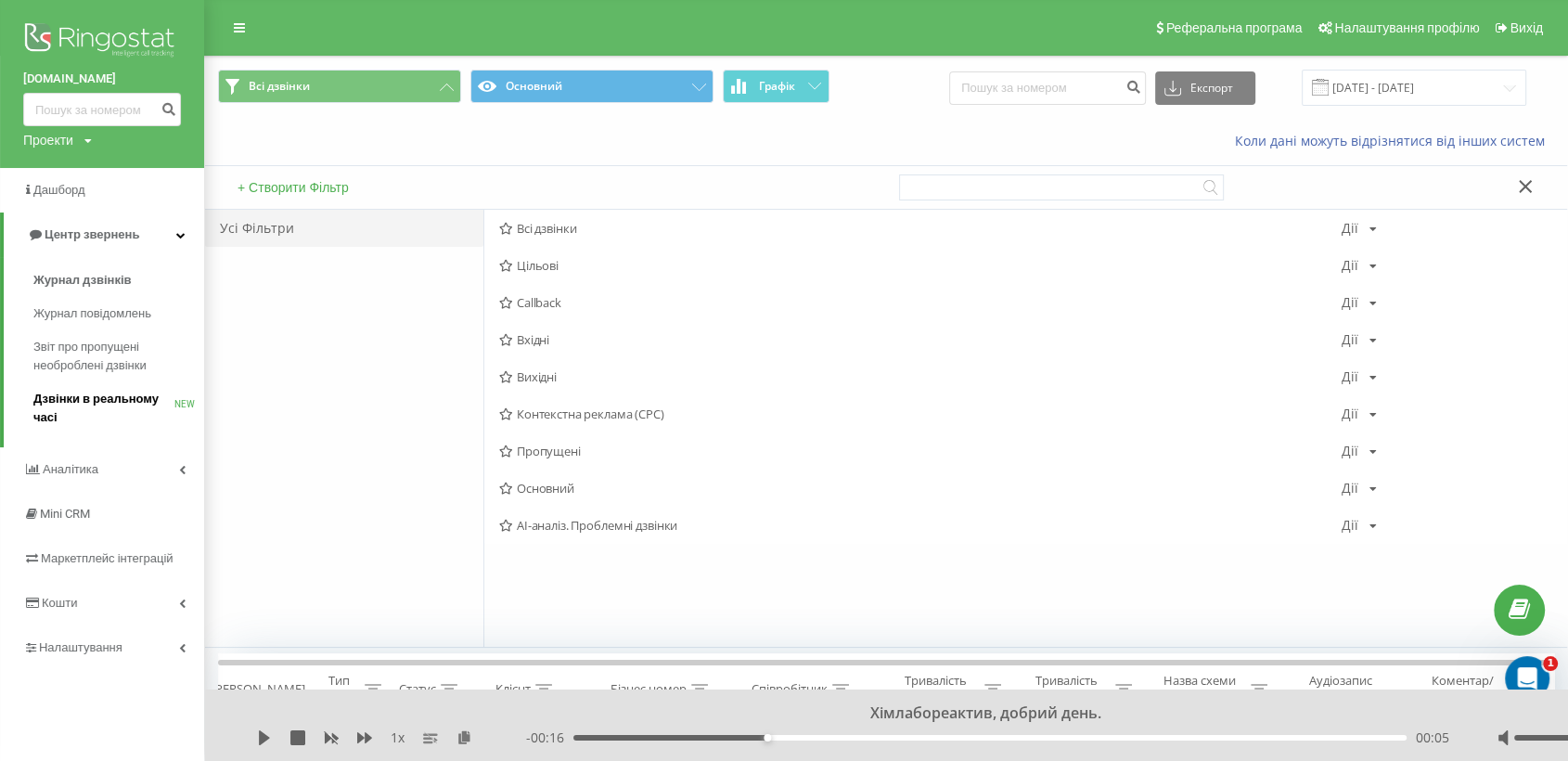
click at [110, 424] on span "Дзвінки в реальному часі" at bounding box center [104, 408] width 141 height 37
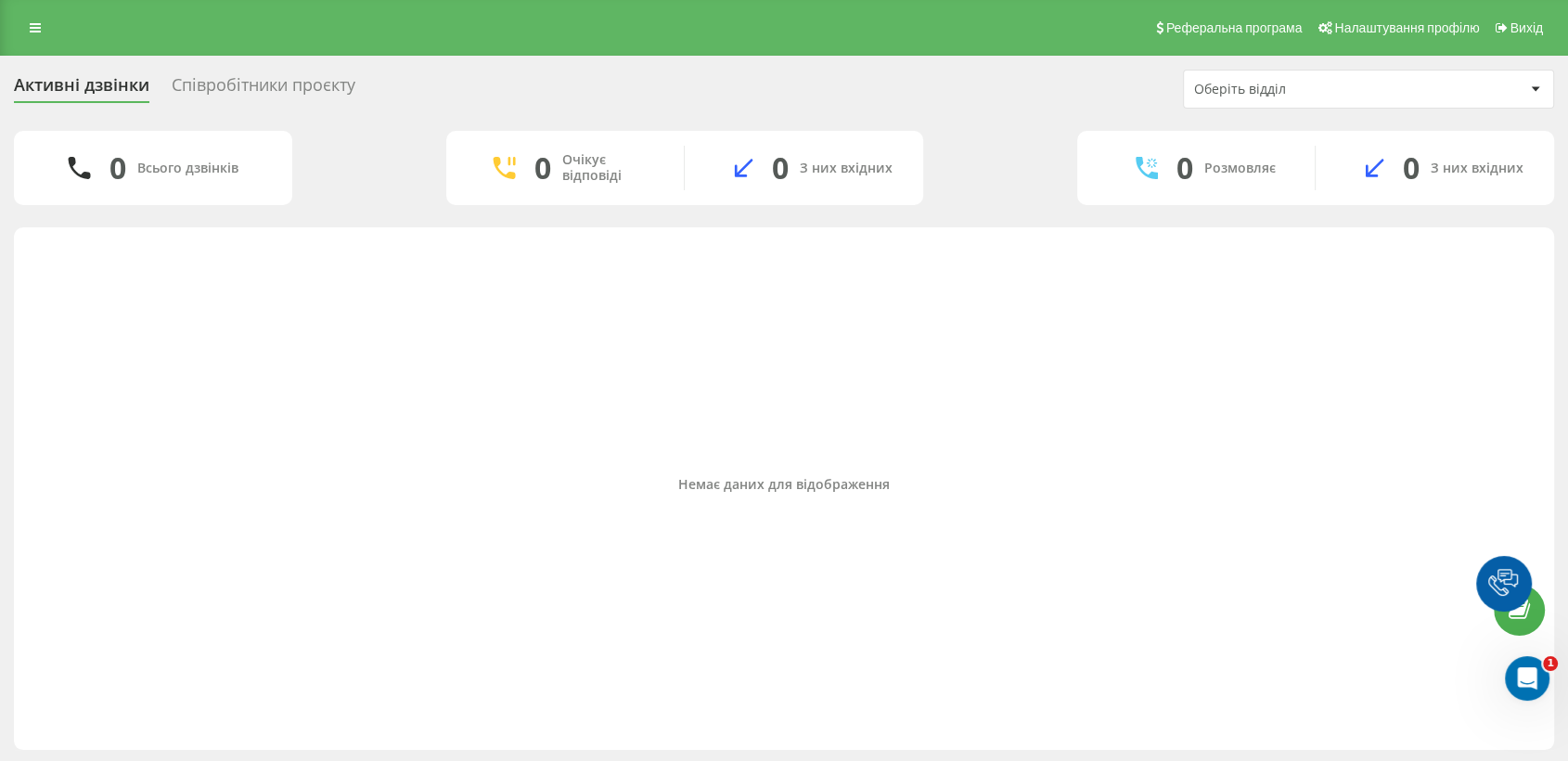
click at [38, 43] on div "Реферальна програма Налаштування профілю Вихід" at bounding box center [784, 27] width 1568 height 56
click at [30, 27] on icon at bounding box center [34, 27] width 11 height 13
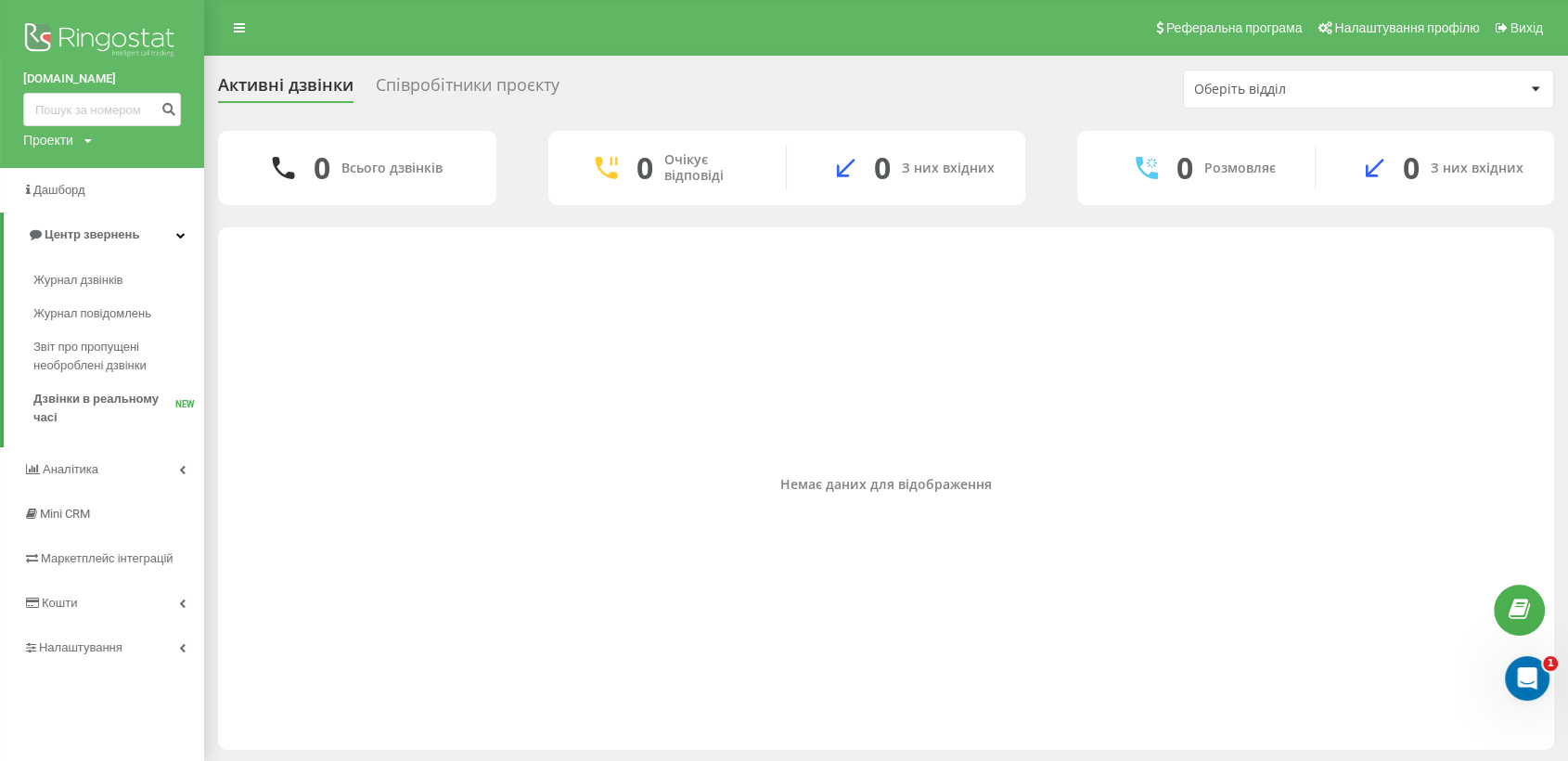
click at [444, 95] on div "Співробітники проєкту" at bounding box center [468, 89] width 184 height 28
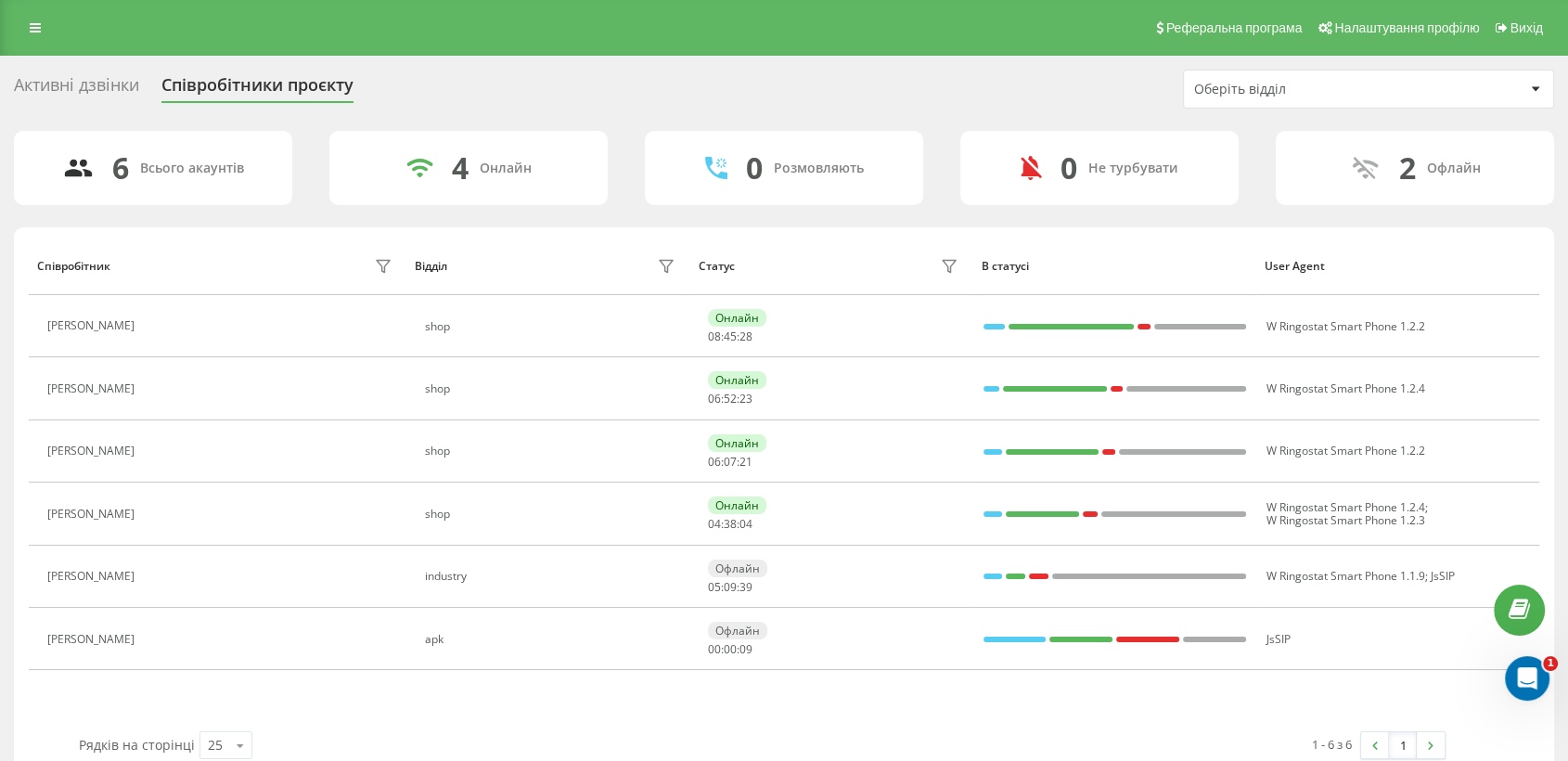
click at [52, 17] on div "Реферальна програма Налаштування профілю Вихід" at bounding box center [784, 27] width 1568 height 56
click at [40, 37] on link at bounding box center [35, 27] width 33 height 26
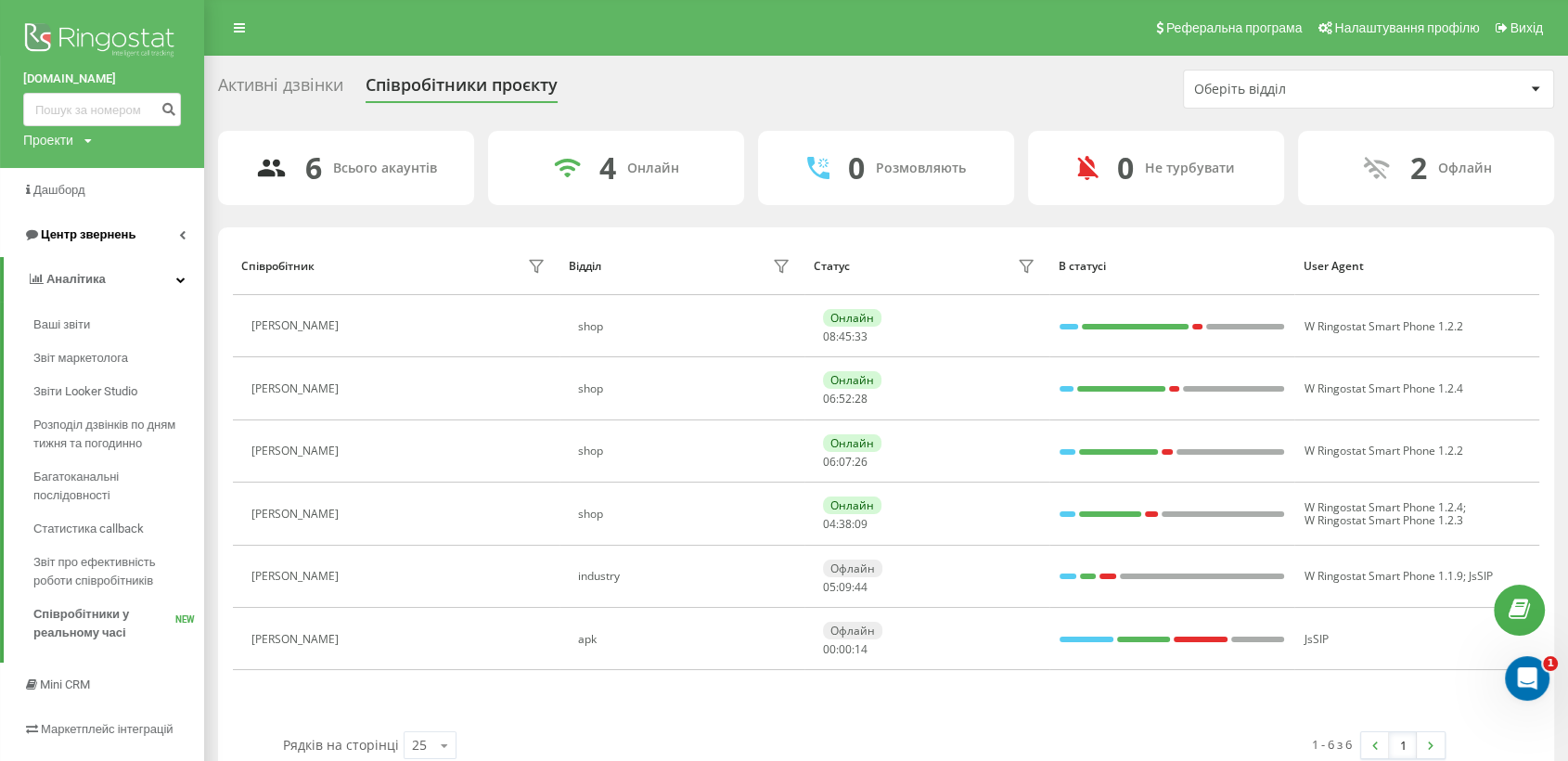
click at [57, 236] on span "Центр звернень" at bounding box center [88, 234] width 95 height 14
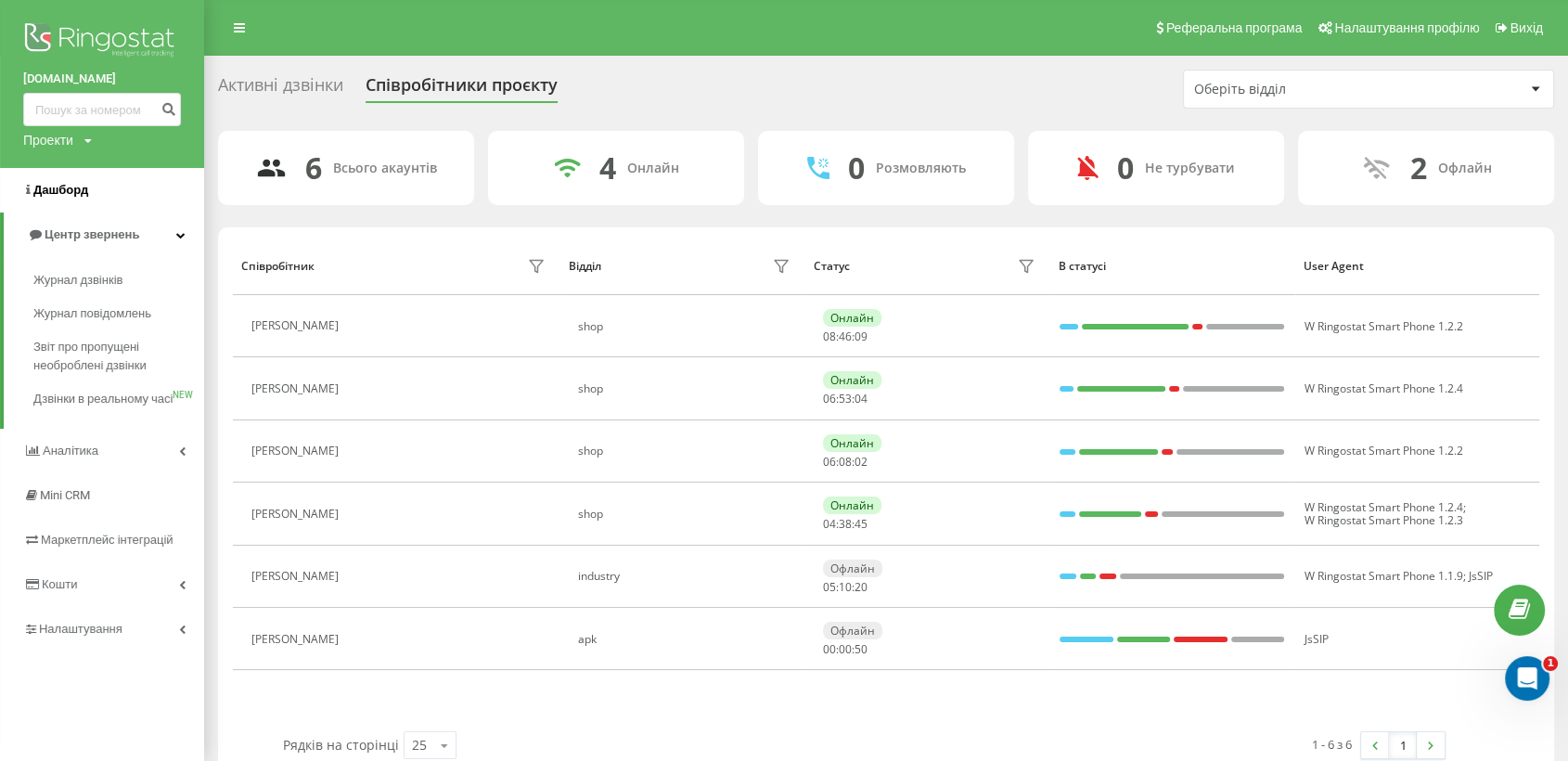
click at [69, 187] on span "Дашборд" at bounding box center [61, 190] width 55 height 14
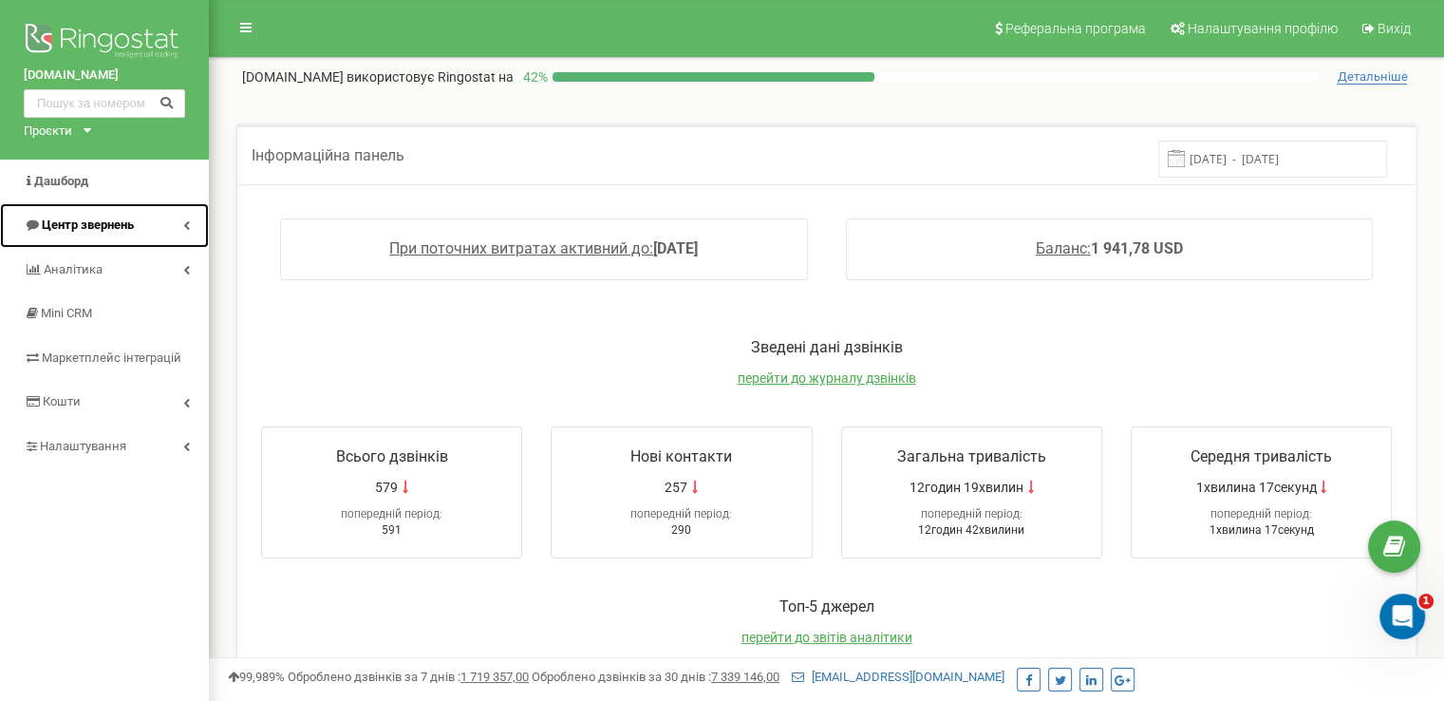
click at [93, 225] on span "Центр звернень" at bounding box center [88, 224] width 92 height 14
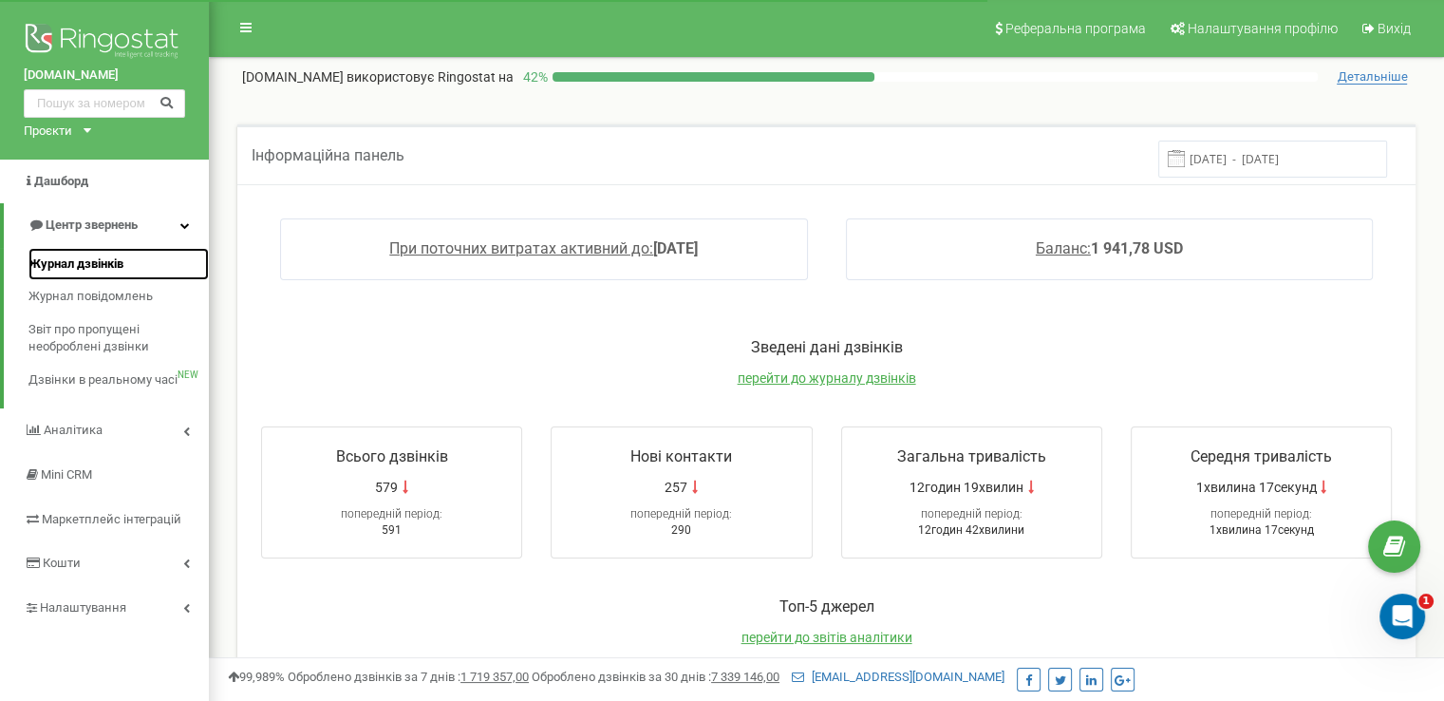
click at [100, 266] on span "Журнал дзвінків" at bounding box center [75, 264] width 95 height 18
click at [70, 271] on span "Журнал дзвінків" at bounding box center [75, 264] width 95 height 18
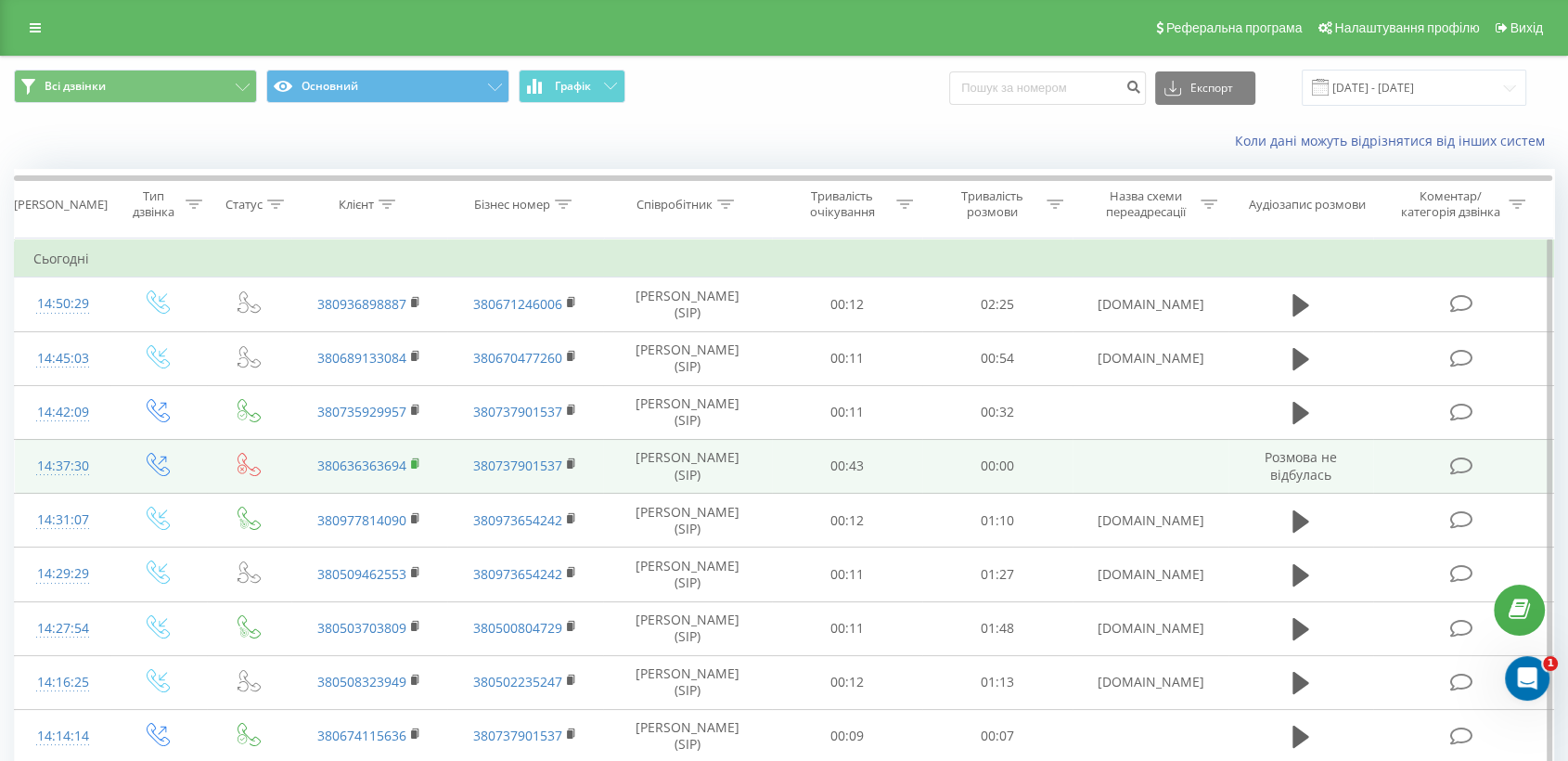
click at [413, 464] on rect at bounding box center [414, 464] width 6 height 9
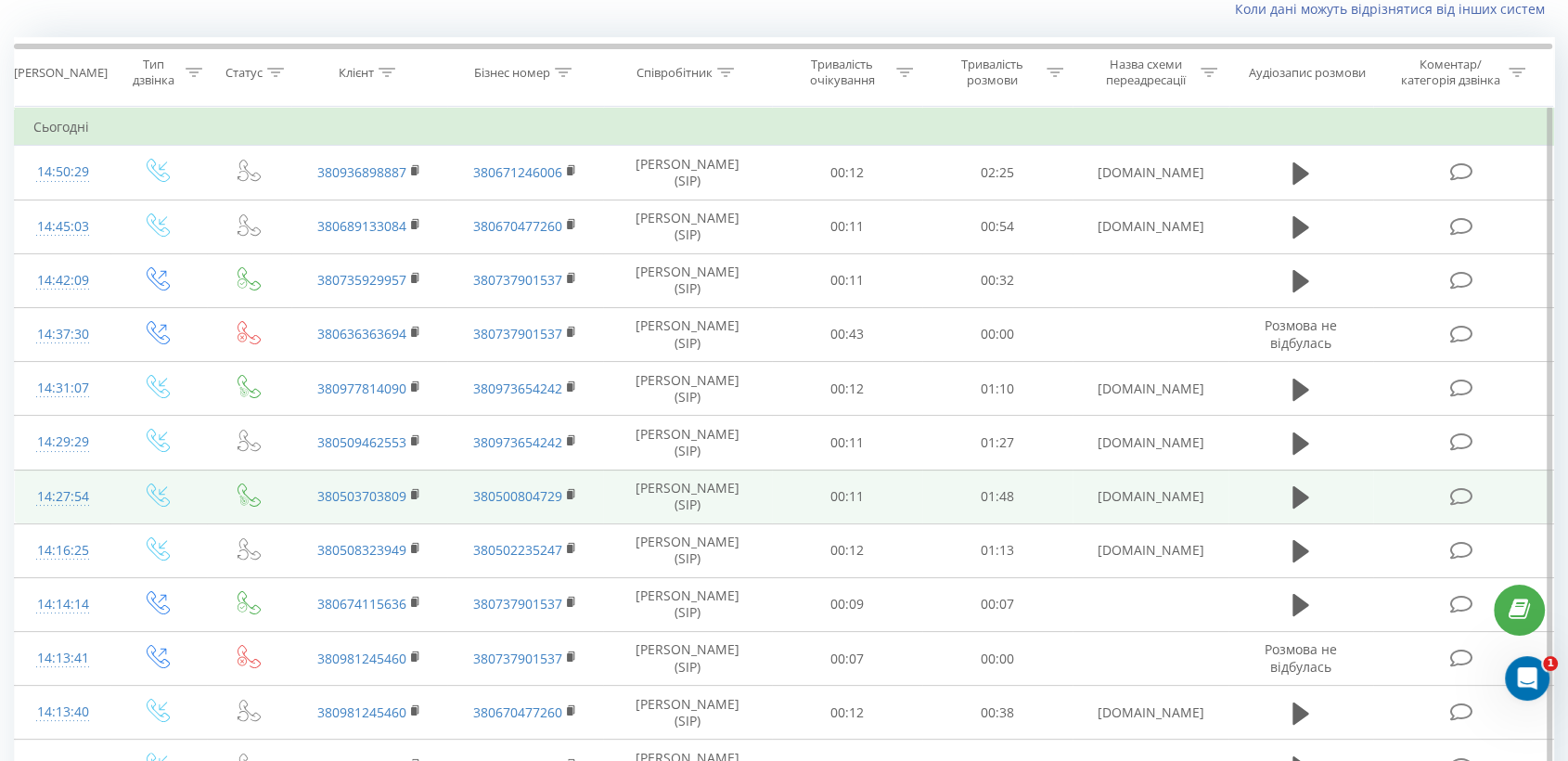
scroll to position [103, 0]
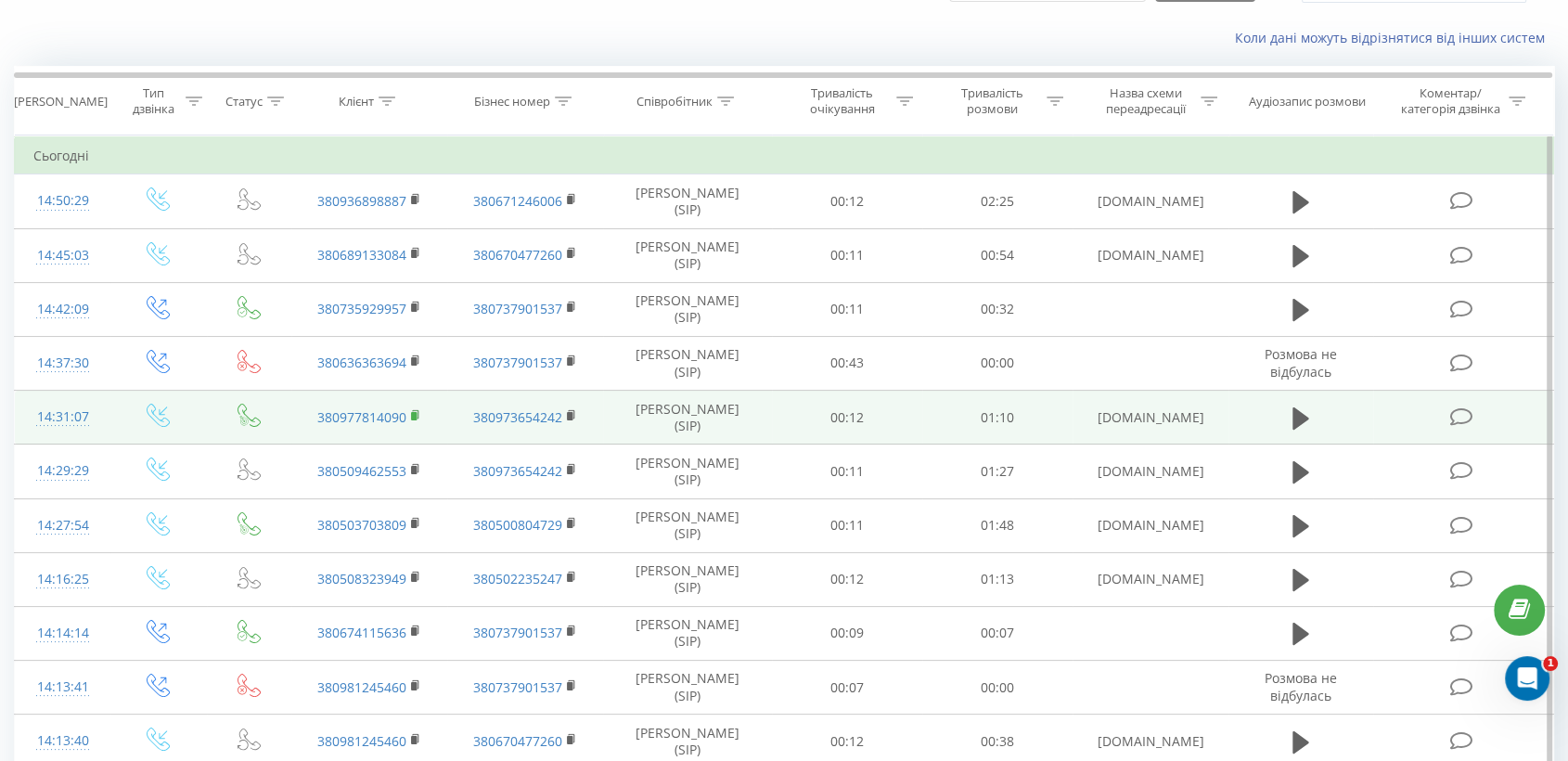
click at [413, 414] on rect at bounding box center [414, 416] width 6 height 9
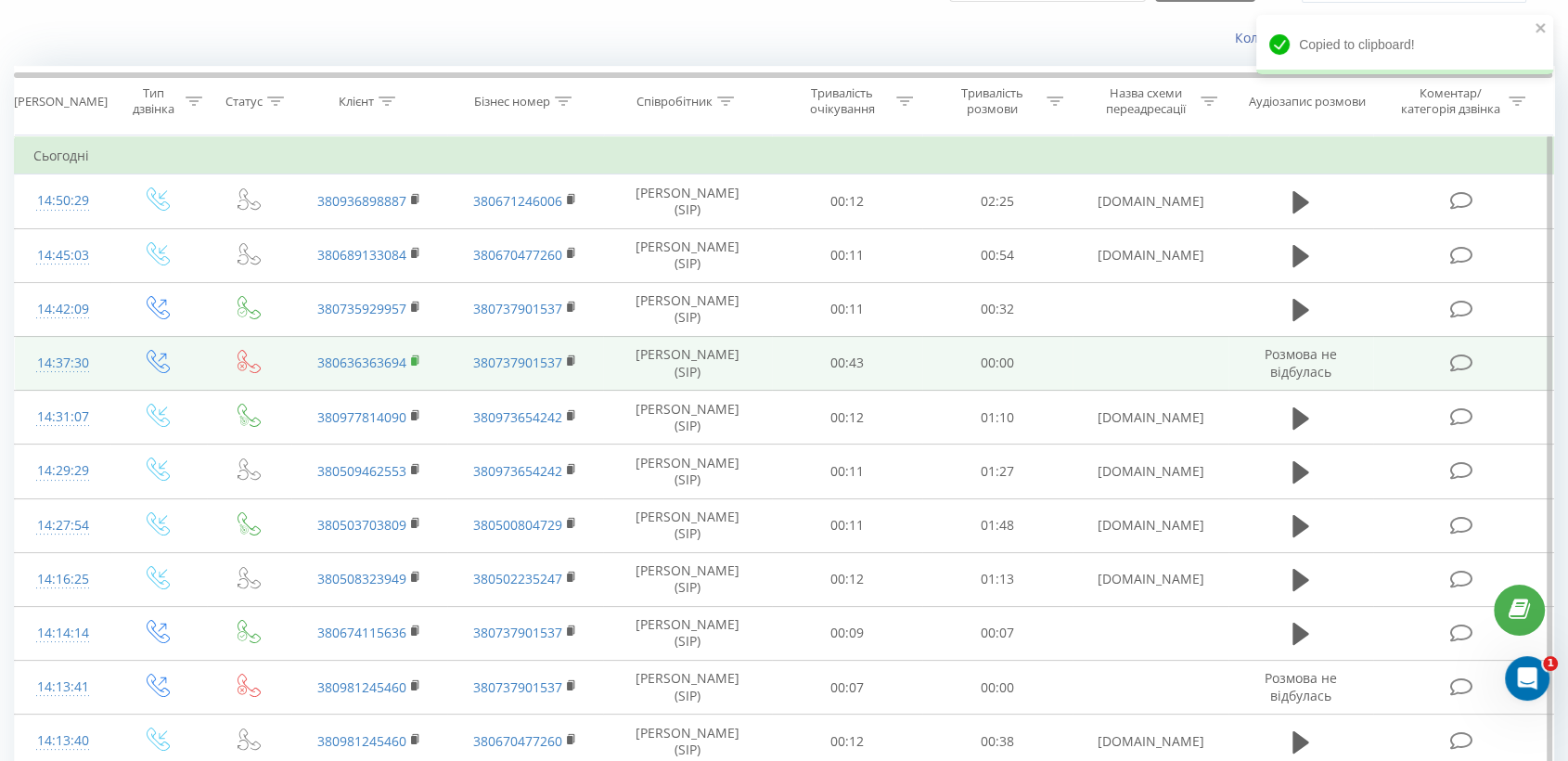
click at [413, 361] on rect at bounding box center [414, 361] width 6 height 9
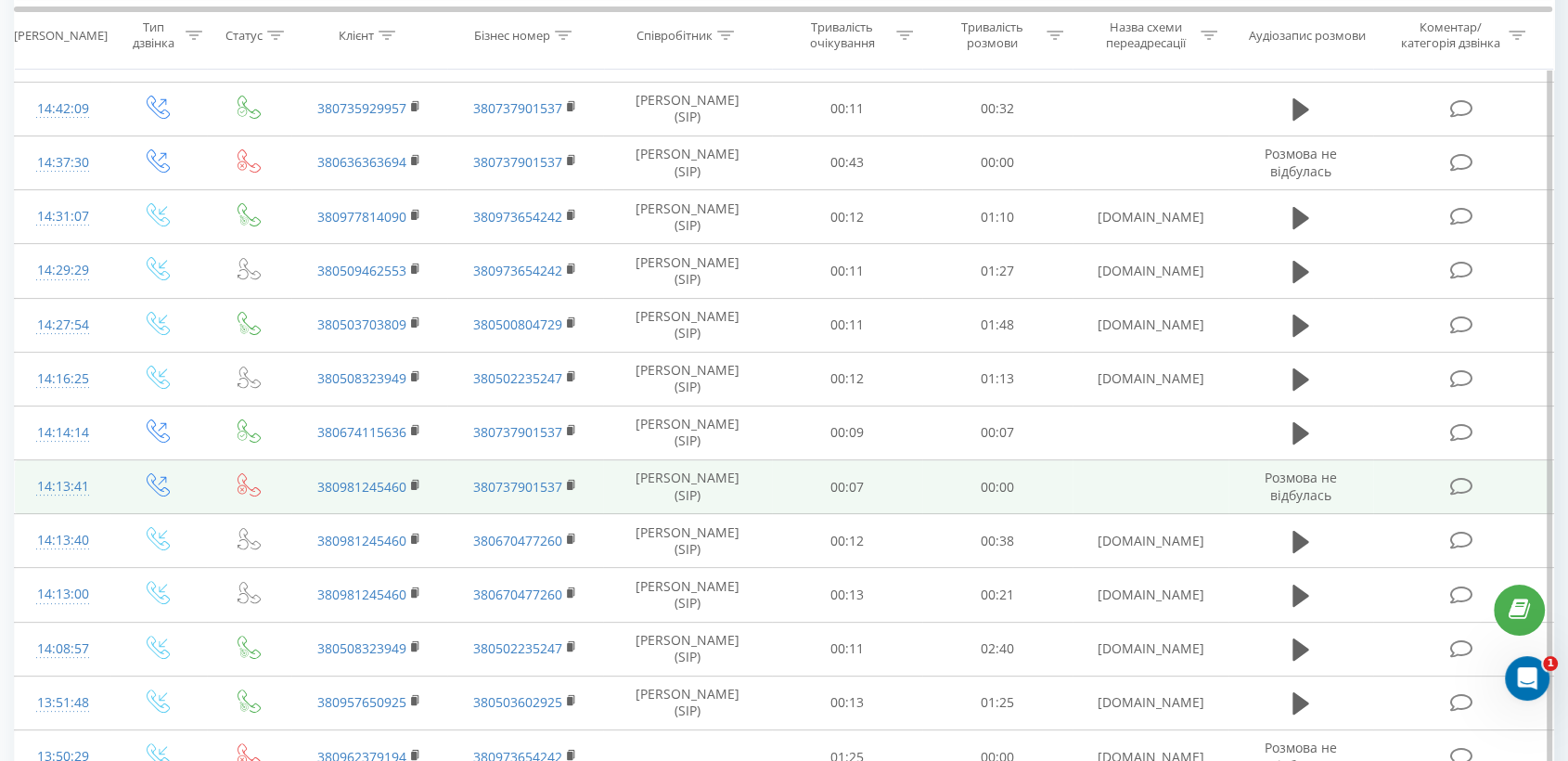
scroll to position [309, 0]
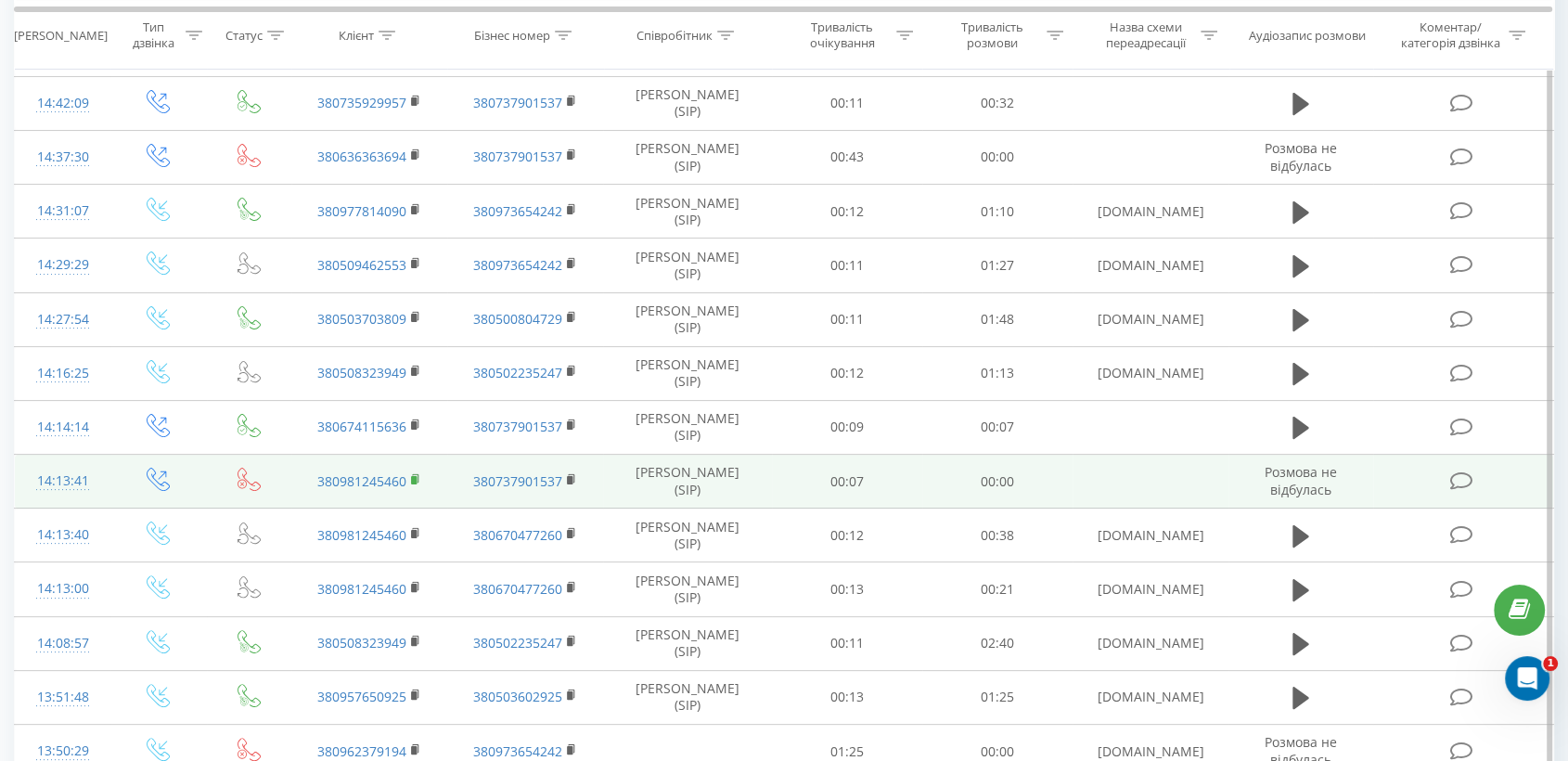
click at [413, 481] on rect at bounding box center [414, 480] width 6 height 9
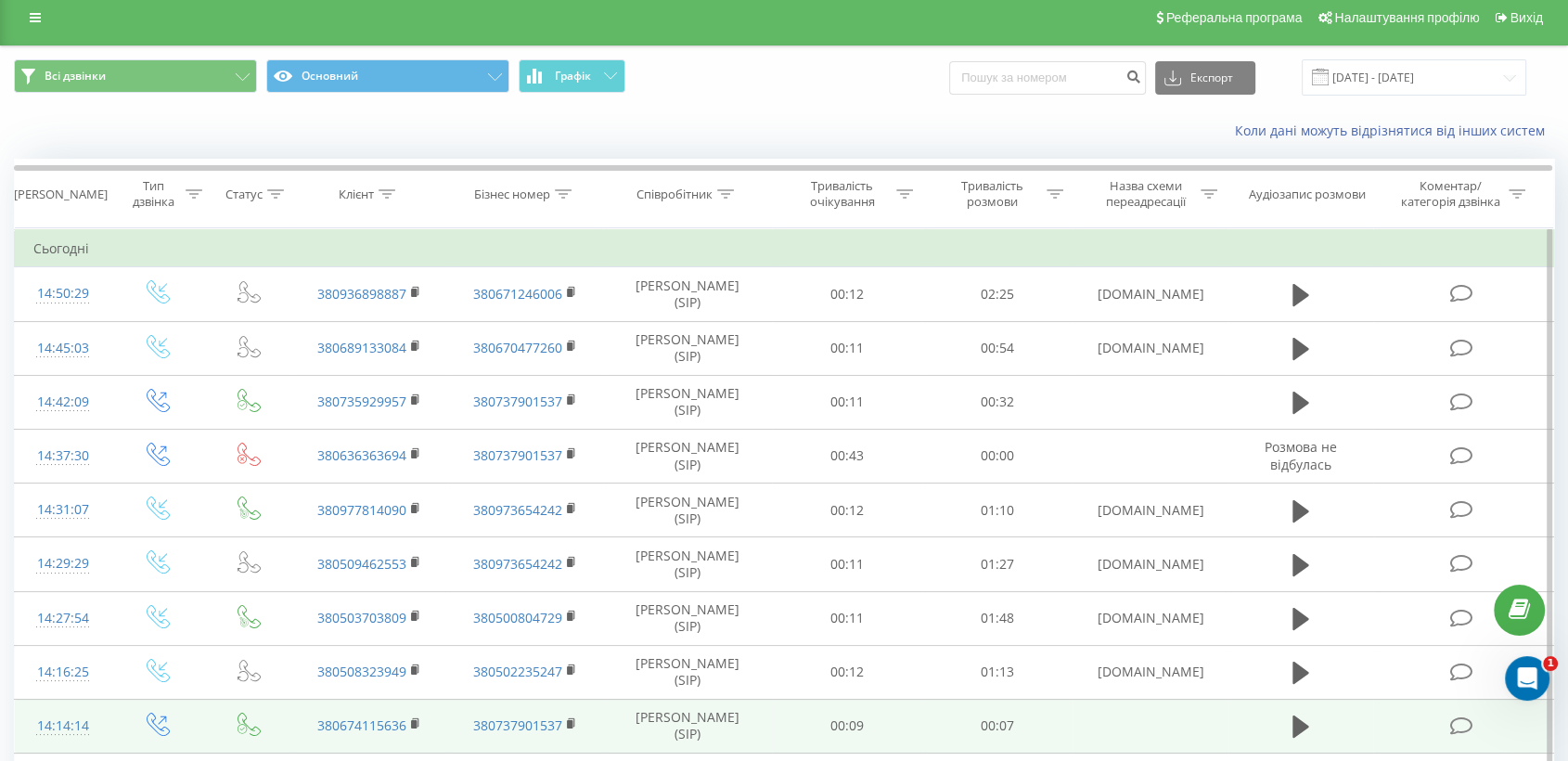
scroll to position [0, 0]
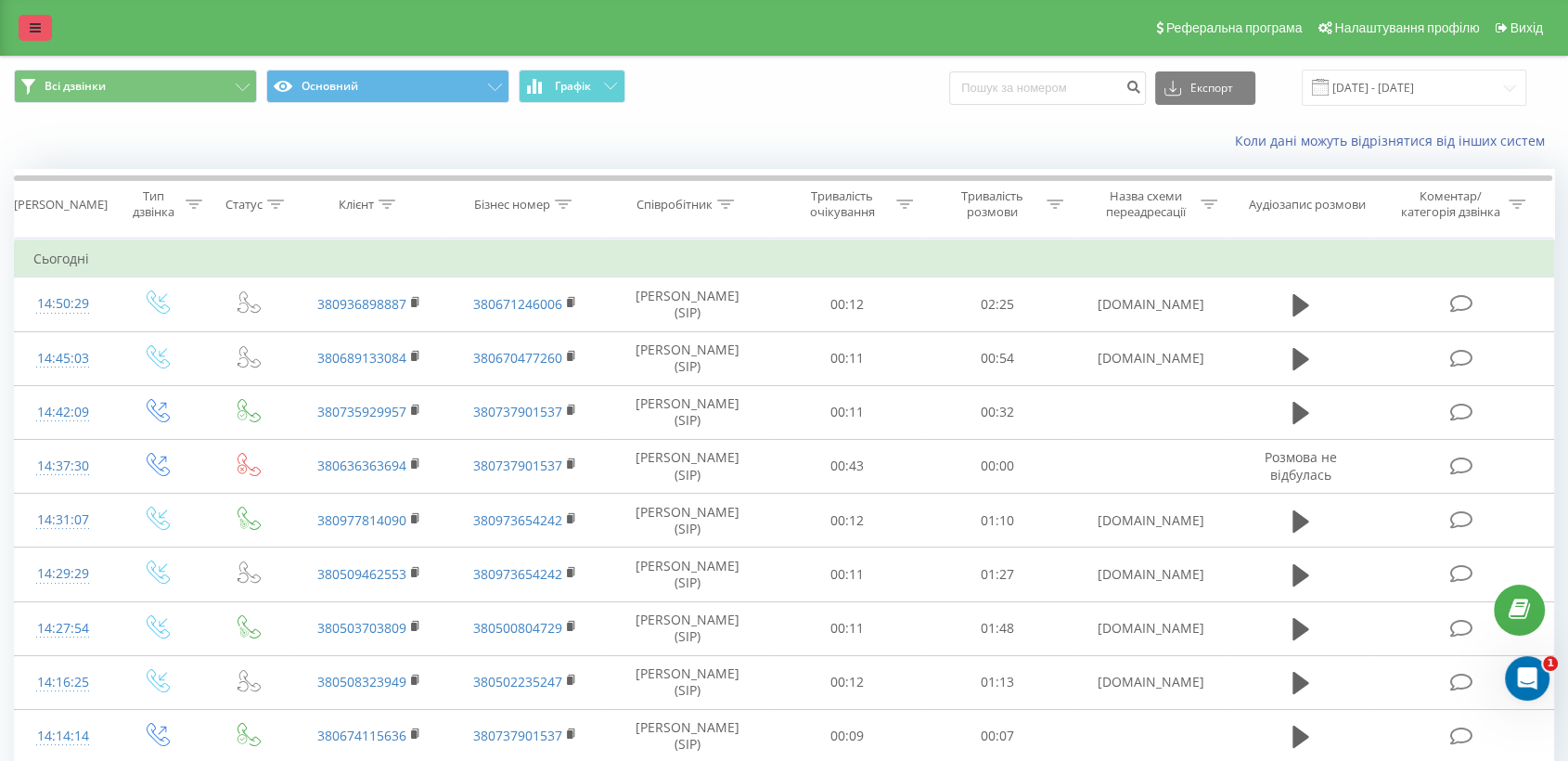
click at [46, 24] on link at bounding box center [35, 27] width 33 height 26
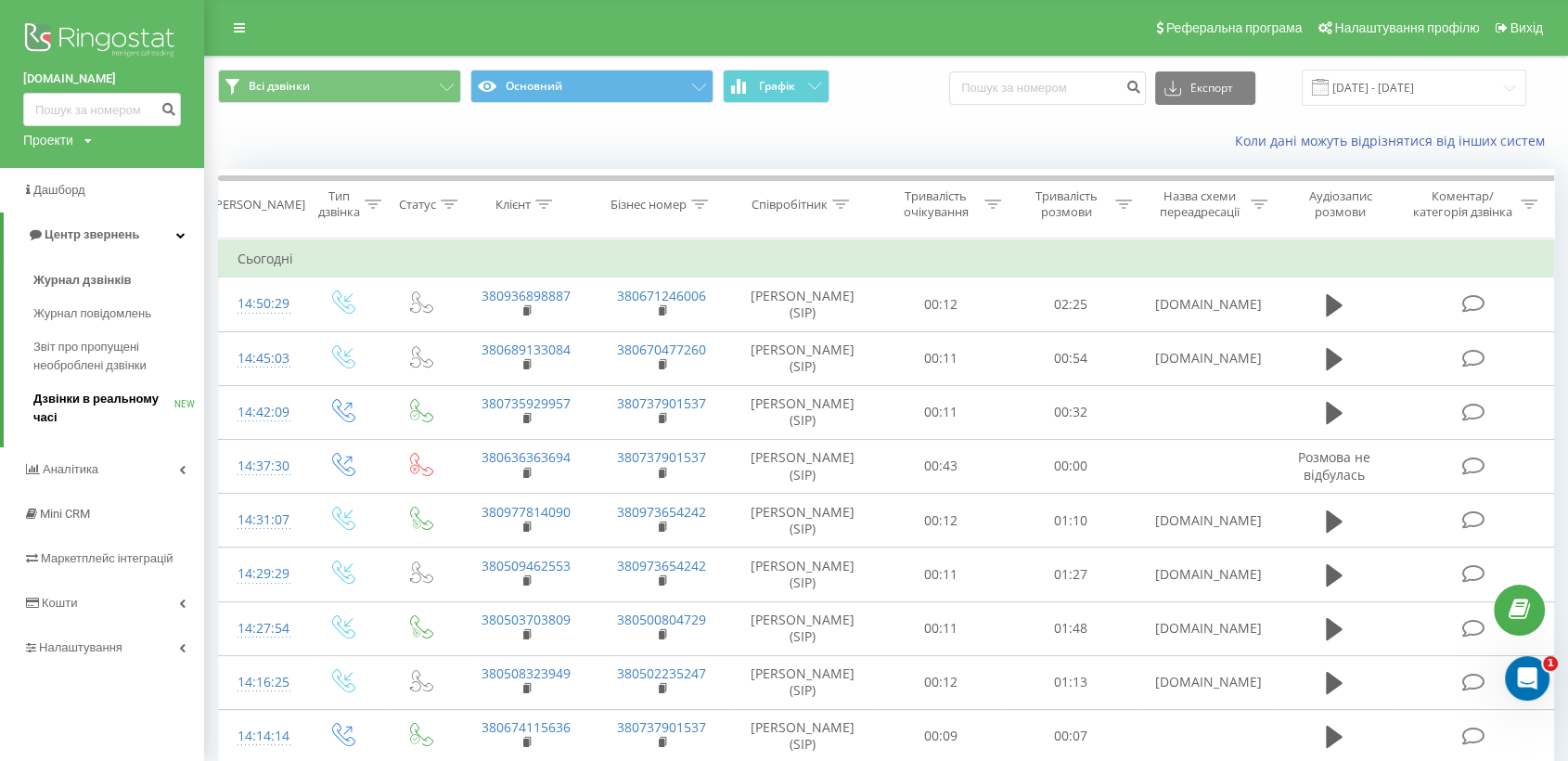
click at [101, 393] on span "Дзвінки в реальному часі" at bounding box center [104, 408] width 141 height 37
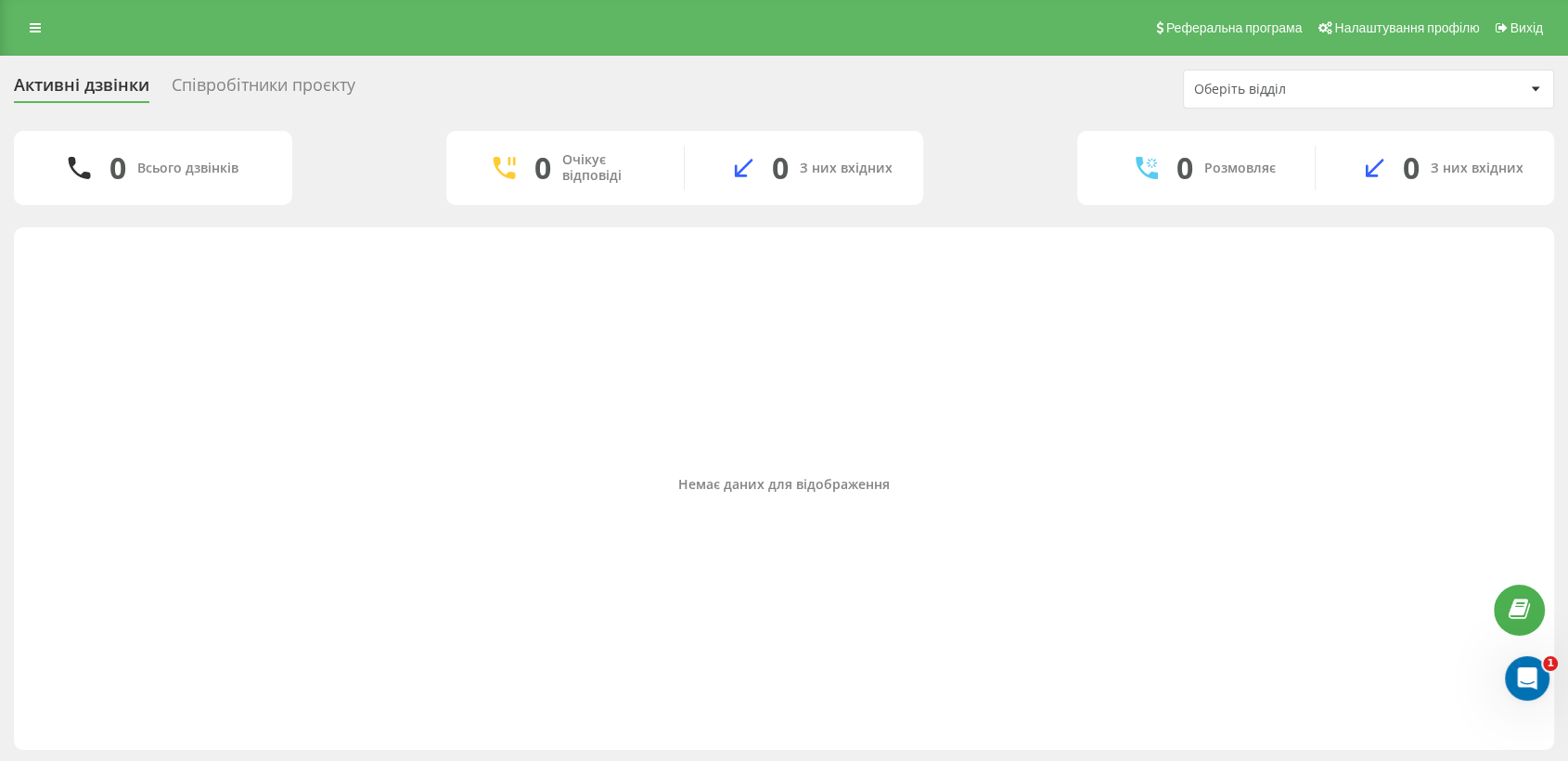
click at [1432, 258] on div "Немає даних для відображення" at bounding box center [784, 484] width 1510 height 494
click at [22, 33] on link at bounding box center [35, 27] width 33 height 26
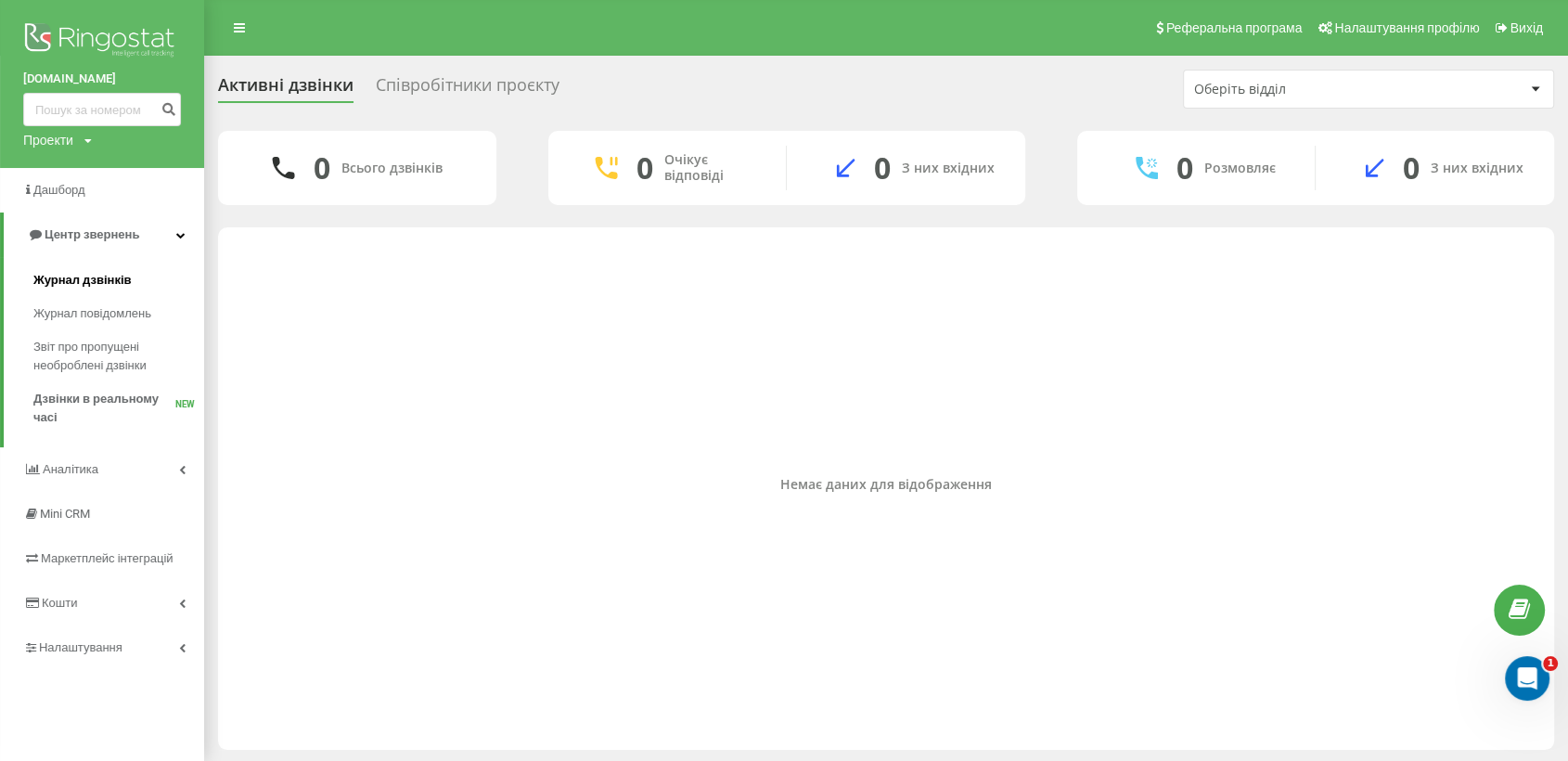
click at [84, 282] on span "Журнал дзвінків" at bounding box center [82, 279] width 99 height 19
click at [105, 271] on span "Журнал дзвінків" at bounding box center [82, 279] width 99 height 19
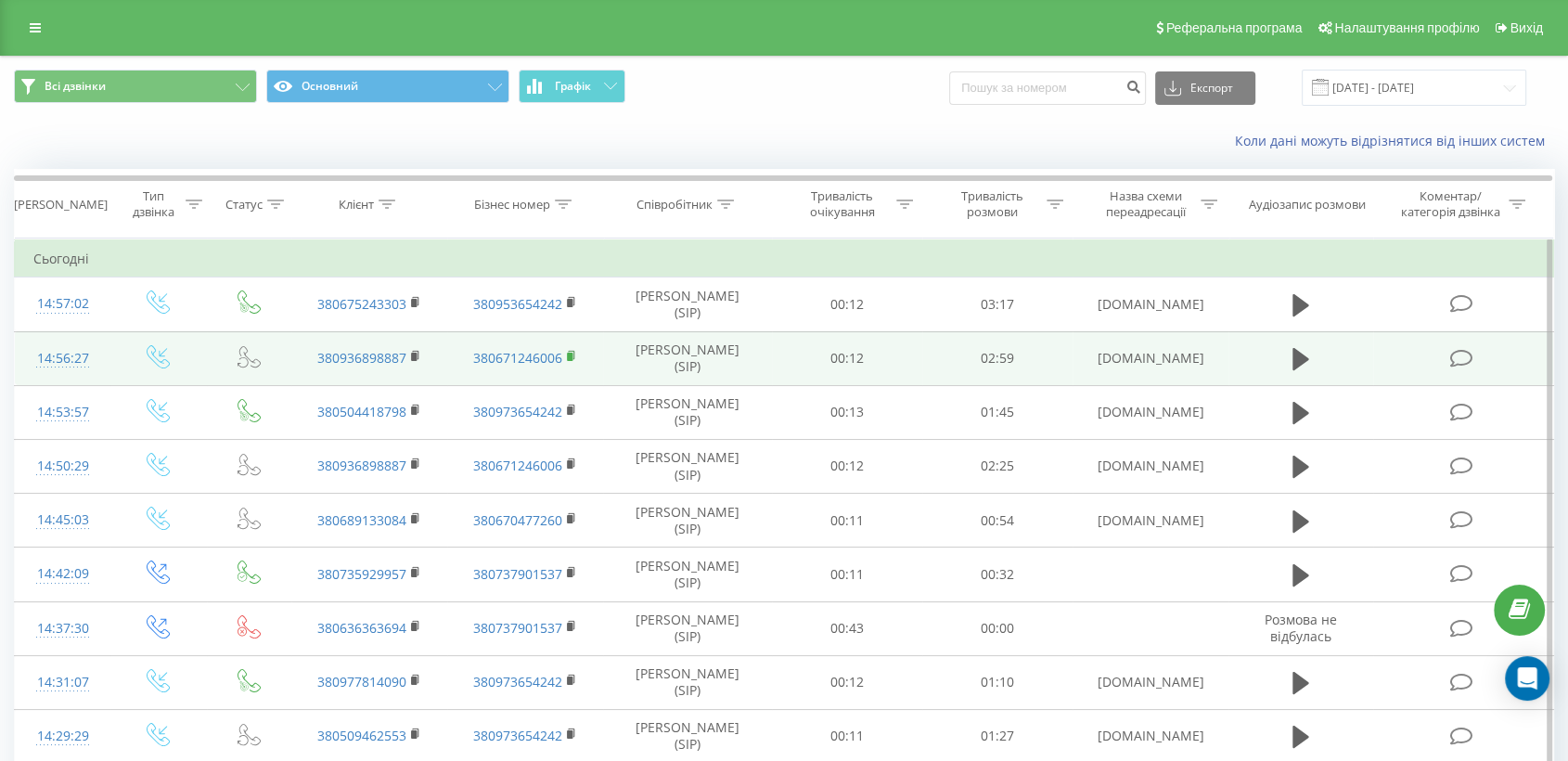
click at [572, 355] on rect at bounding box center [570, 357] width 6 height 9
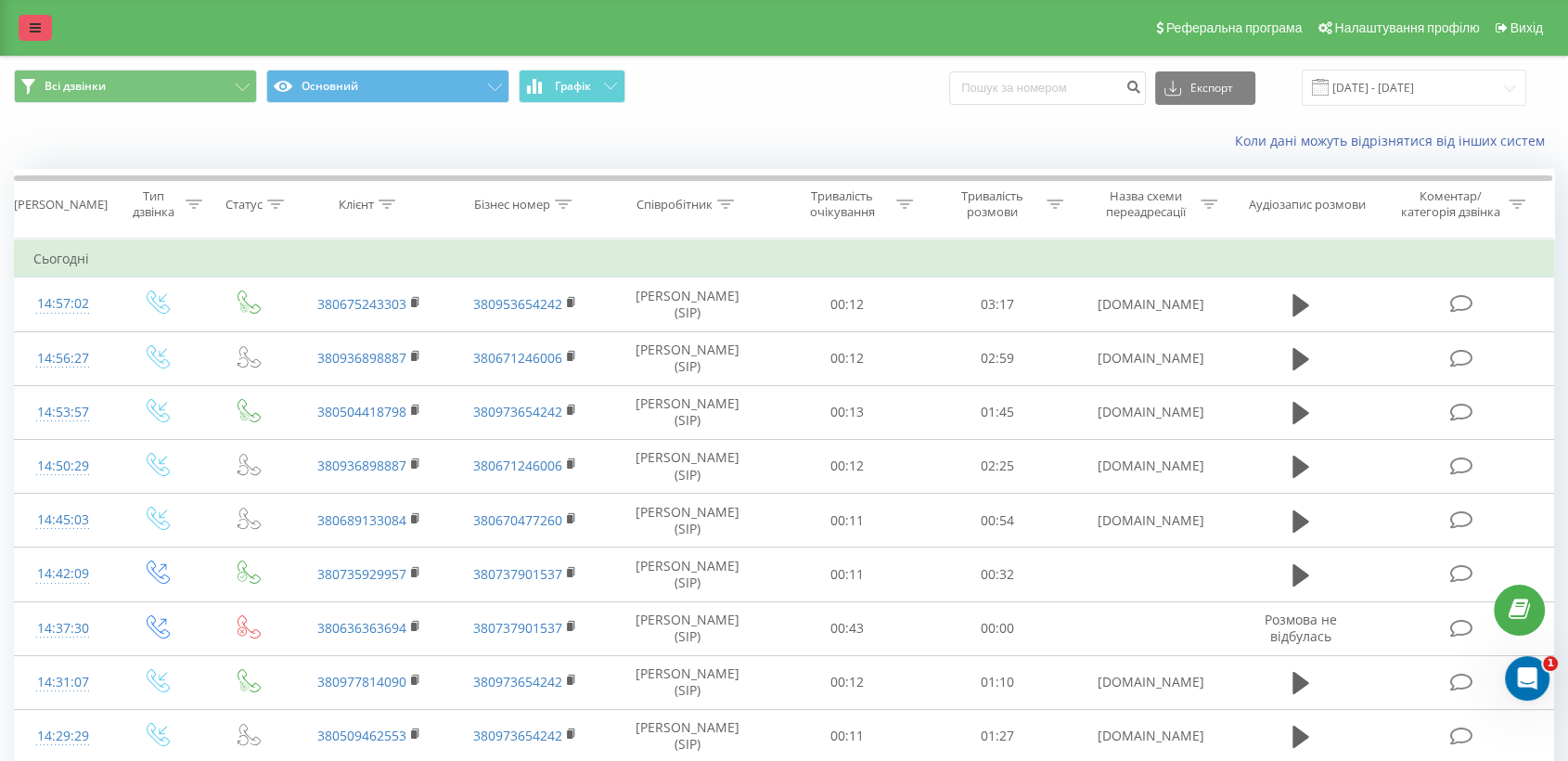
click at [37, 27] on icon at bounding box center [34, 27] width 11 height 13
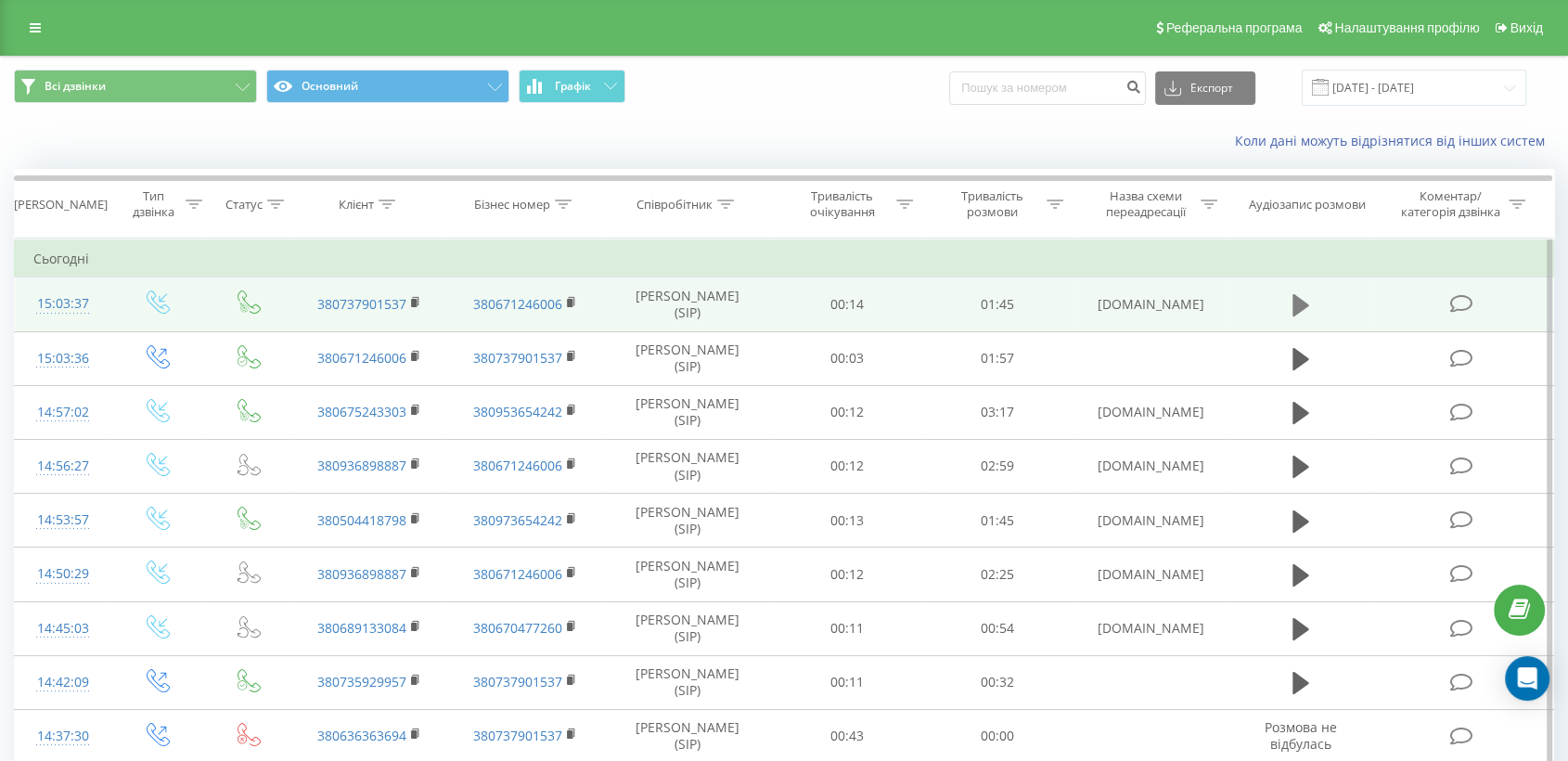
click at [1303, 307] on icon at bounding box center [1300, 305] width 17 height 22
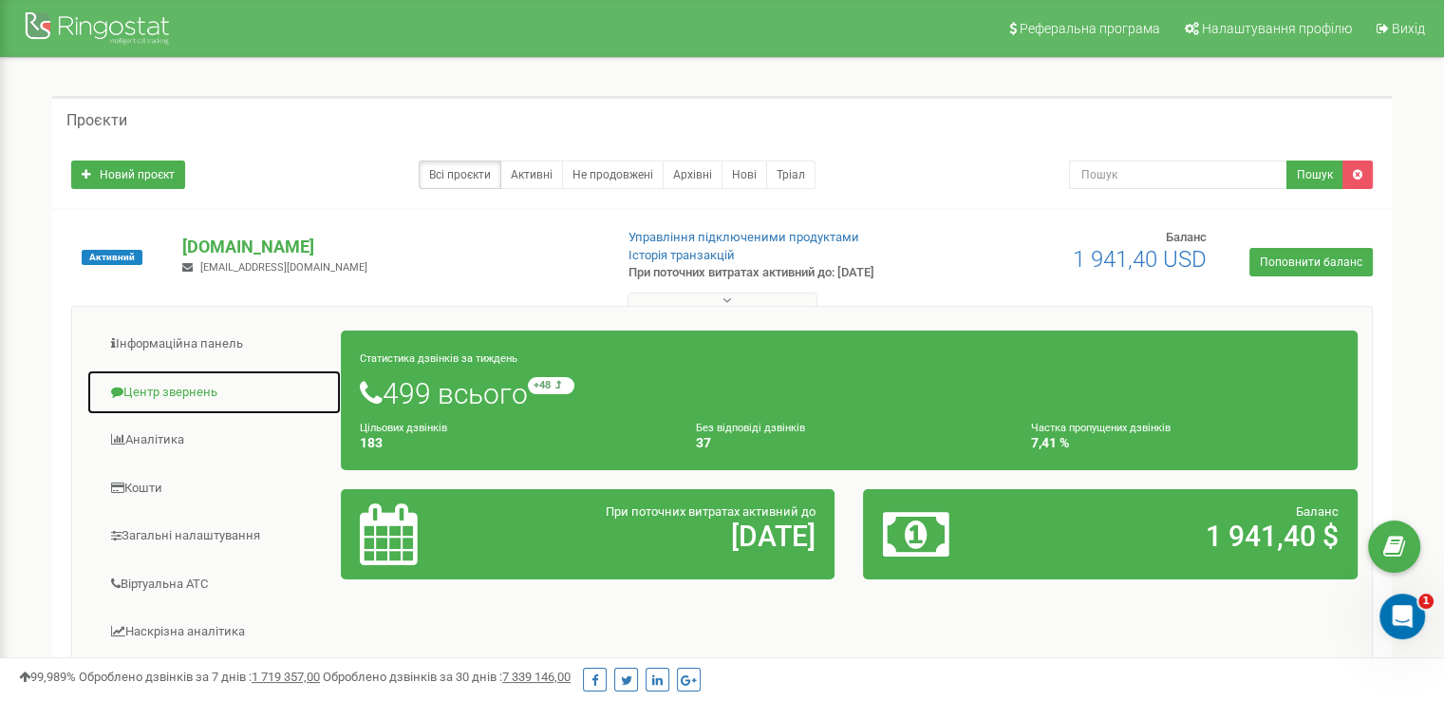
click at [203, 386] on link "Центр звернень" at bounding box center [213, 392] width 255 height 47
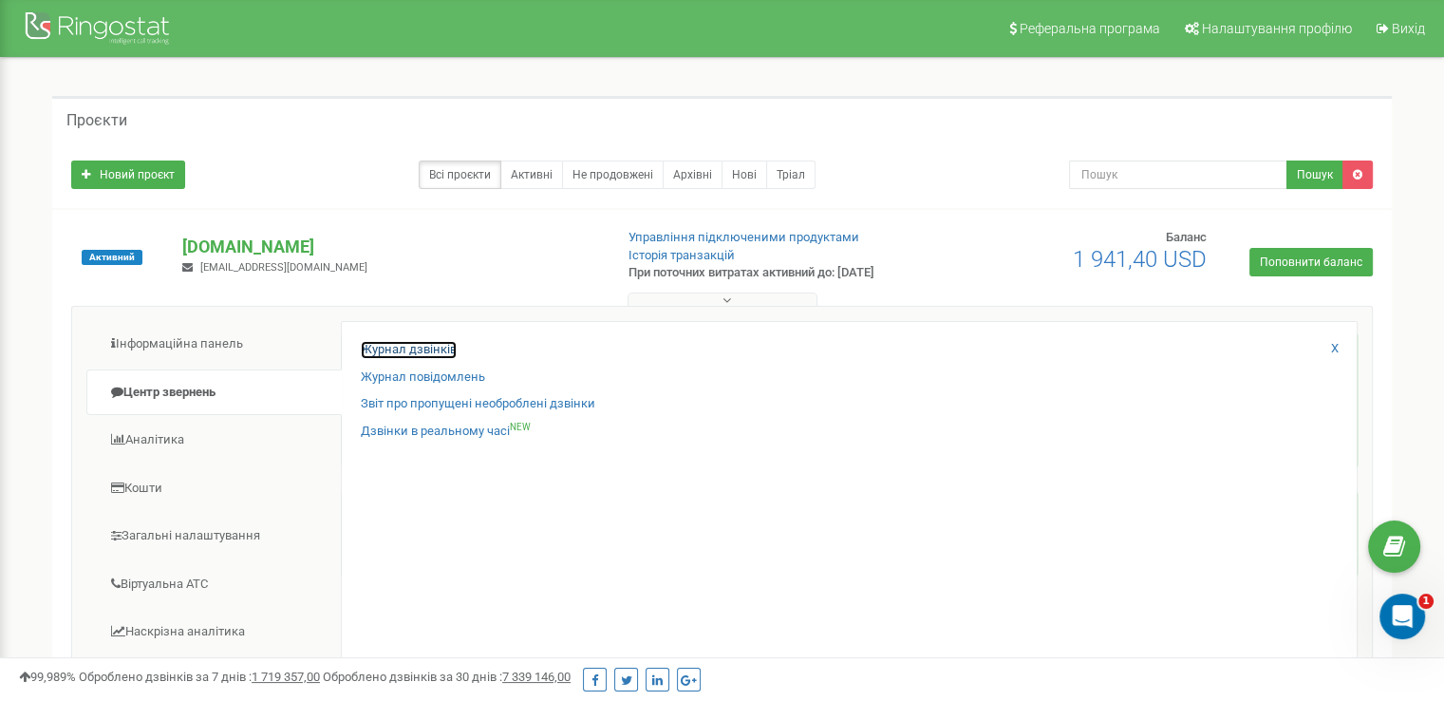
click at [416, 350] on link "Журнал дзвінків" at bounding box center [409, 350] width 96 height 18
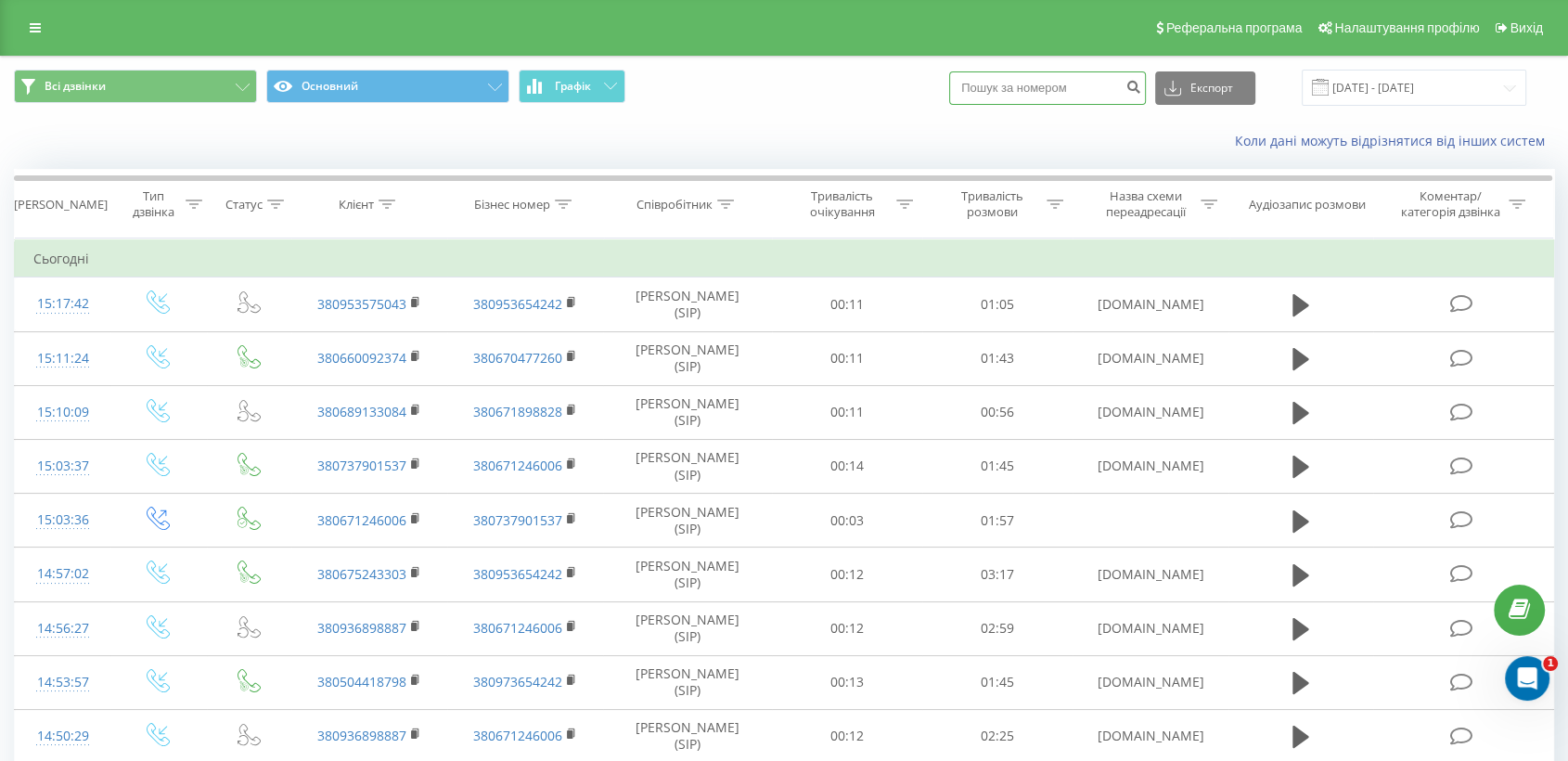
click at [1075, 90] on input at bounding box center [1046, 88] width 196 height 33
click at [1110, 83] on input at bounding box center [1046, 88] width 196 height 33
paste input "063636-36-94"
type input "063636-36-94"
click at [1141, 85] on icon "submit" at bounding box center [1133, 84] width 16 height 11
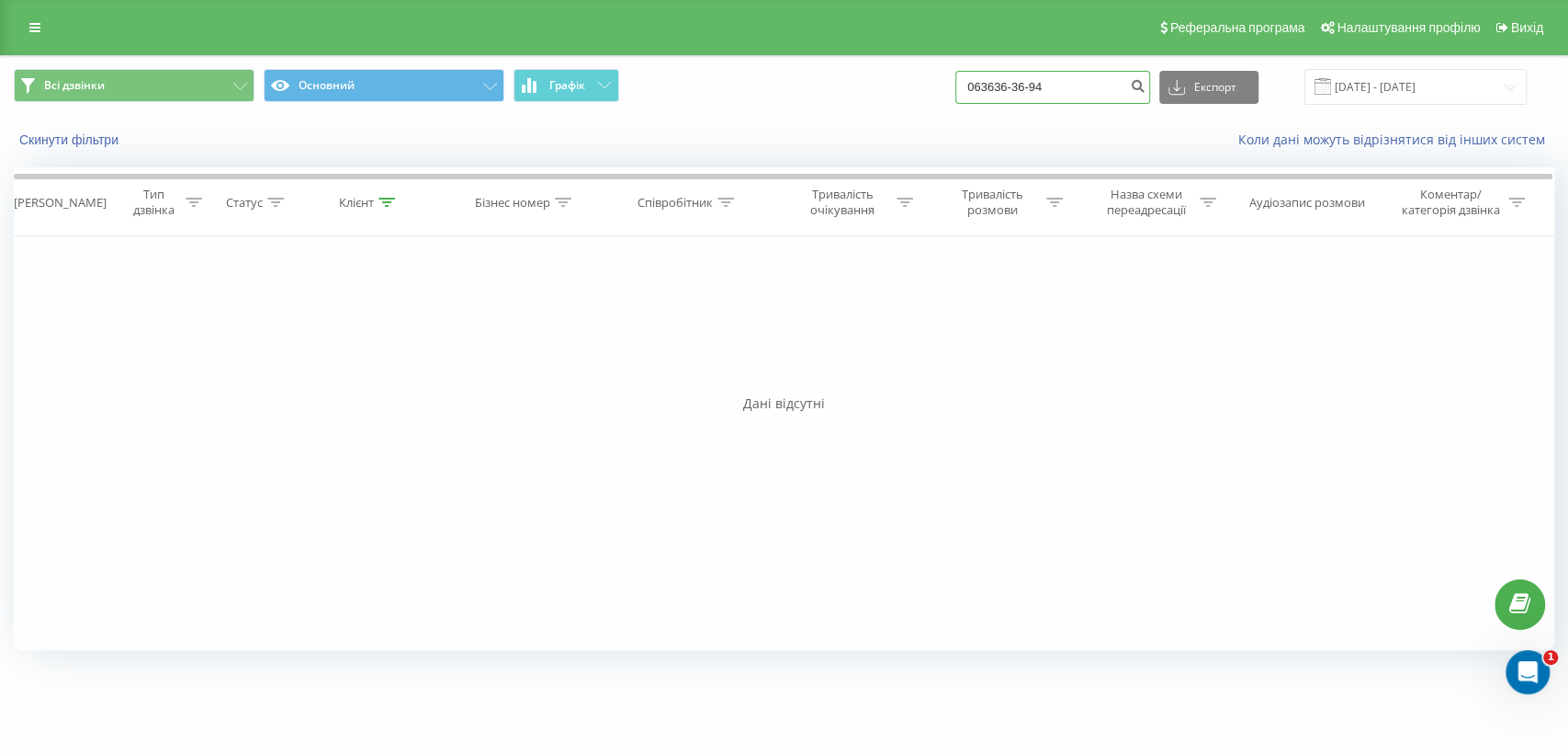
drag, startPoint x: 1081, startPoint y: 89, endPoint x: 939, endPoint y: 84, distance: 142.1
click at [939, 84] on div "Всі дзвінки Основний Графік 063636-36-94 Експорт .csv .xls .xlsx 19.05.2025 - 1…" at bounding box center [784, 86] width 1540 height 36
type input "0675556394"
